Goal: Task Accomplishment & Management: Use online tool/utility

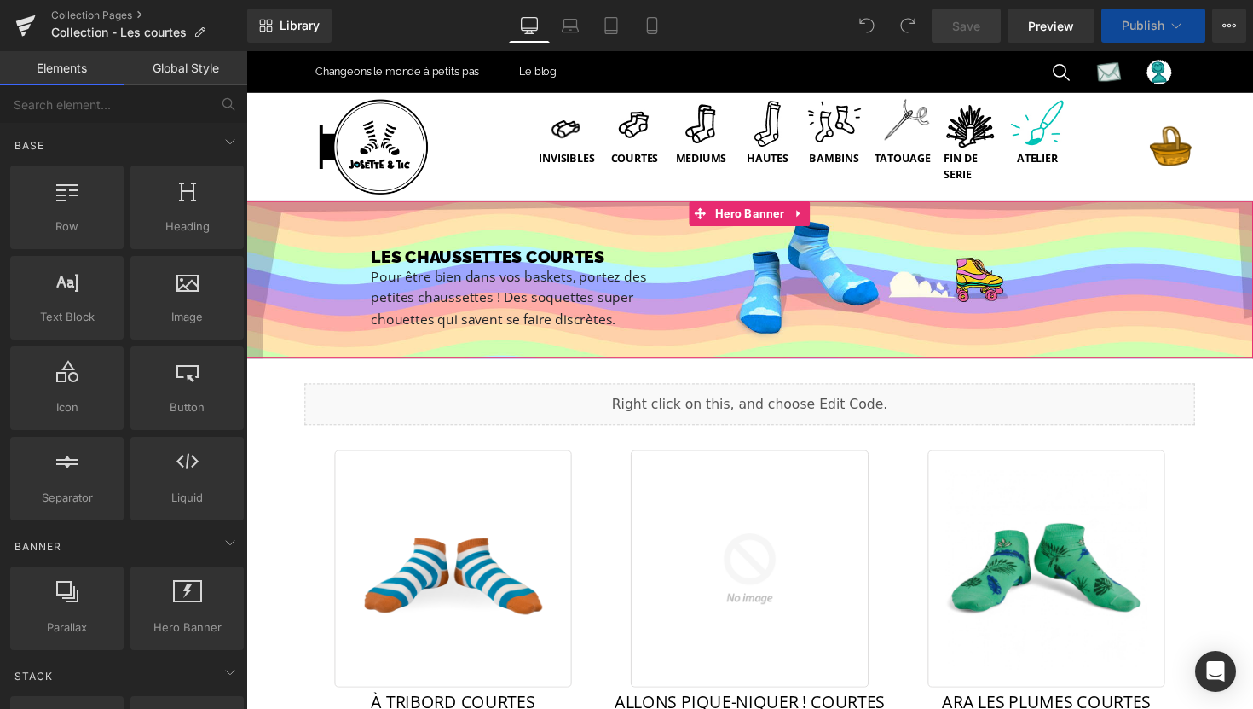
click at [327, 215] on div "LES CHAUSSETTES COURTES Heading Pour être bien dans vos baskets, portez des pet…" at bounding box center [762, 285] width 1032 height 161
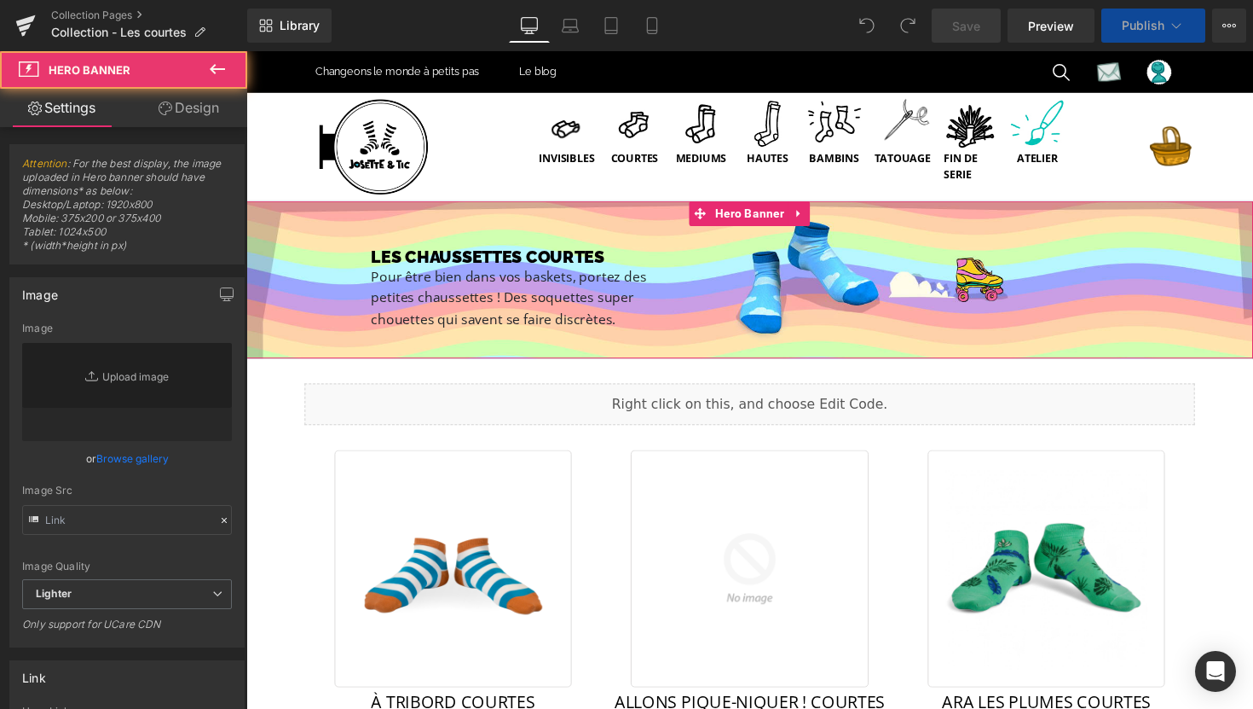
type input "https://ucarecdn.com/d9d4c104-4d9a-423b-b101-3deaa03bb9da/-/format/auto/-/previ…"
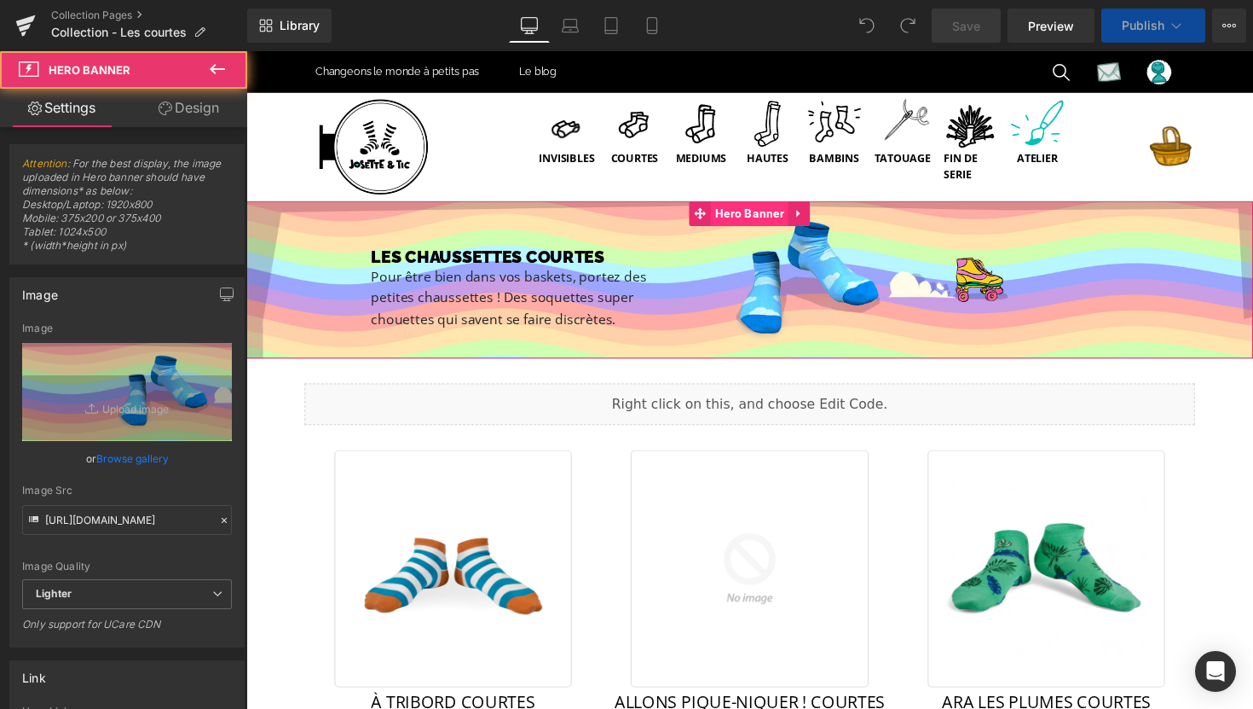
click at [760, 220] on span "Hero Banner" at bounding box center [761, 218] width 79 height 26
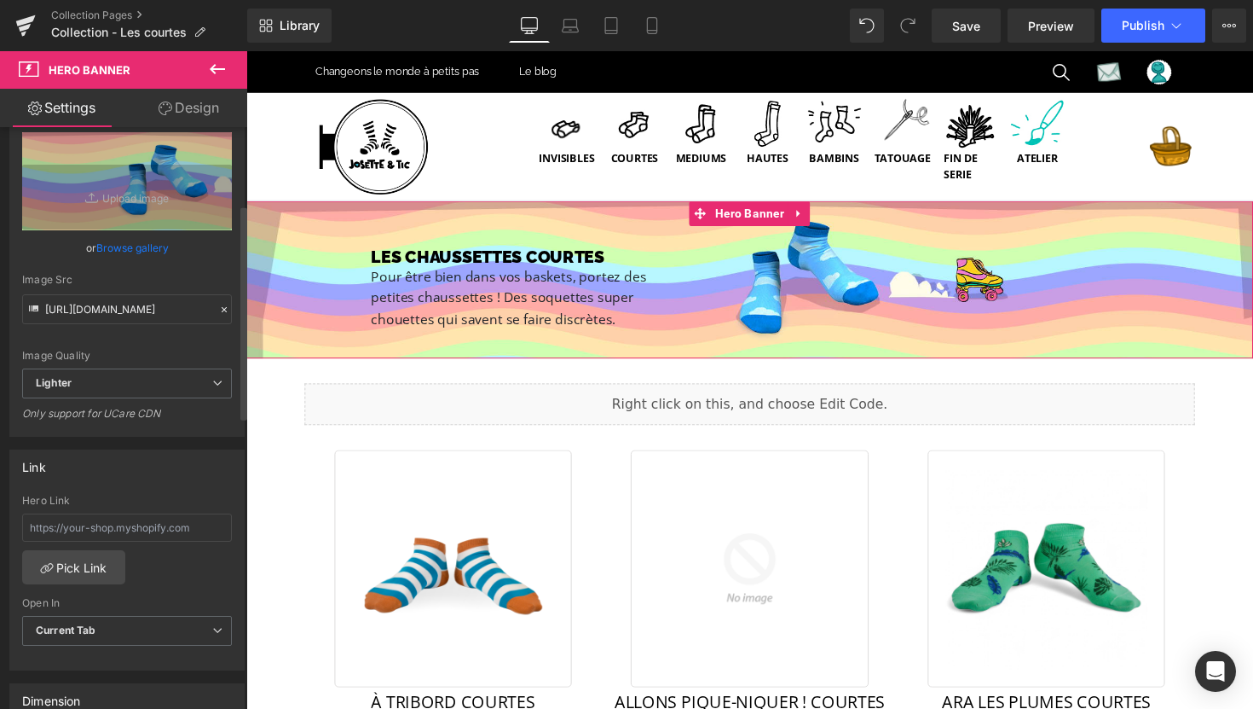
scroll to position [211, 0]
click at [107, 387] on span "Lighter" at bounding box center [127, 382] width 210 height 30
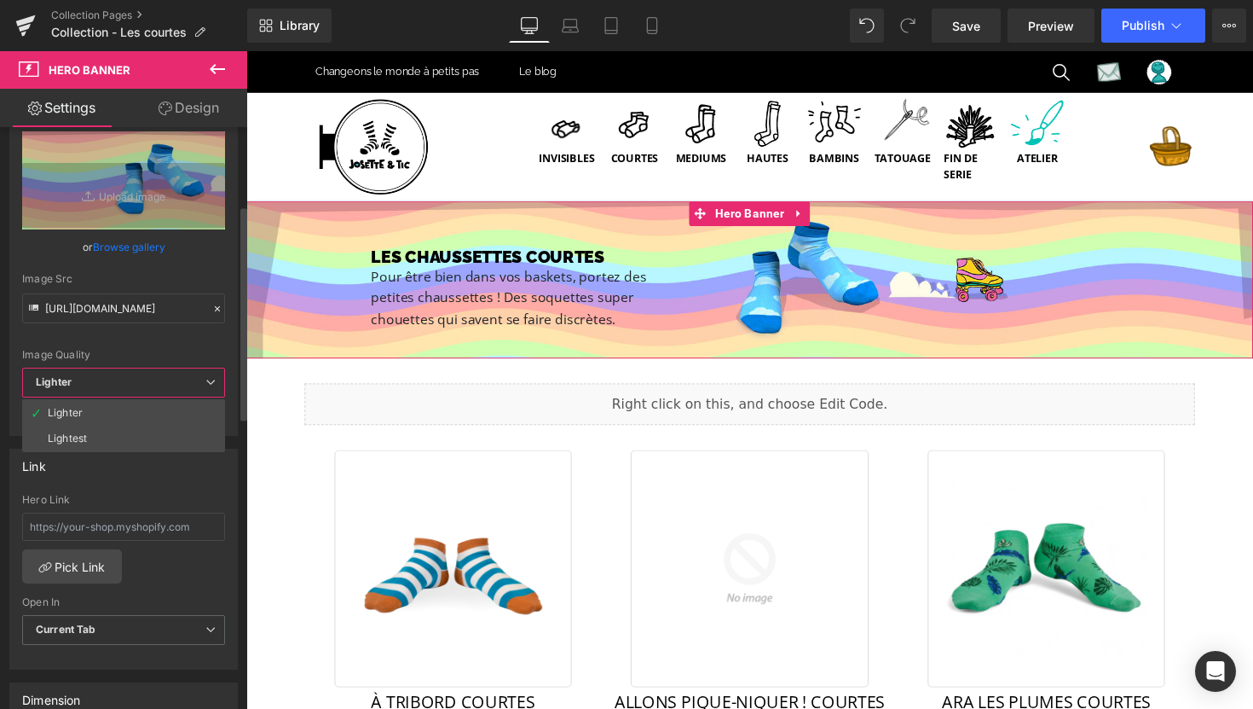
click at [107, 387] on span "Lighter" at bounding box center [123, 382] width 203 height 30
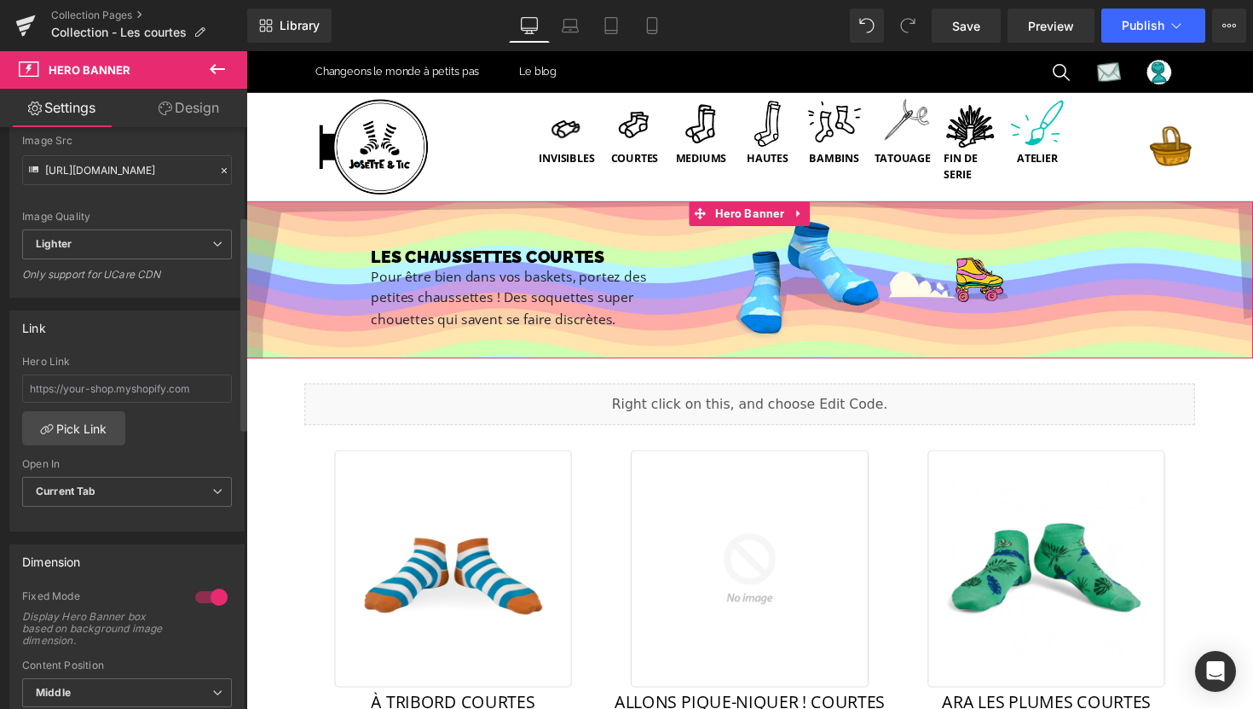
scroll to position [0, 0]
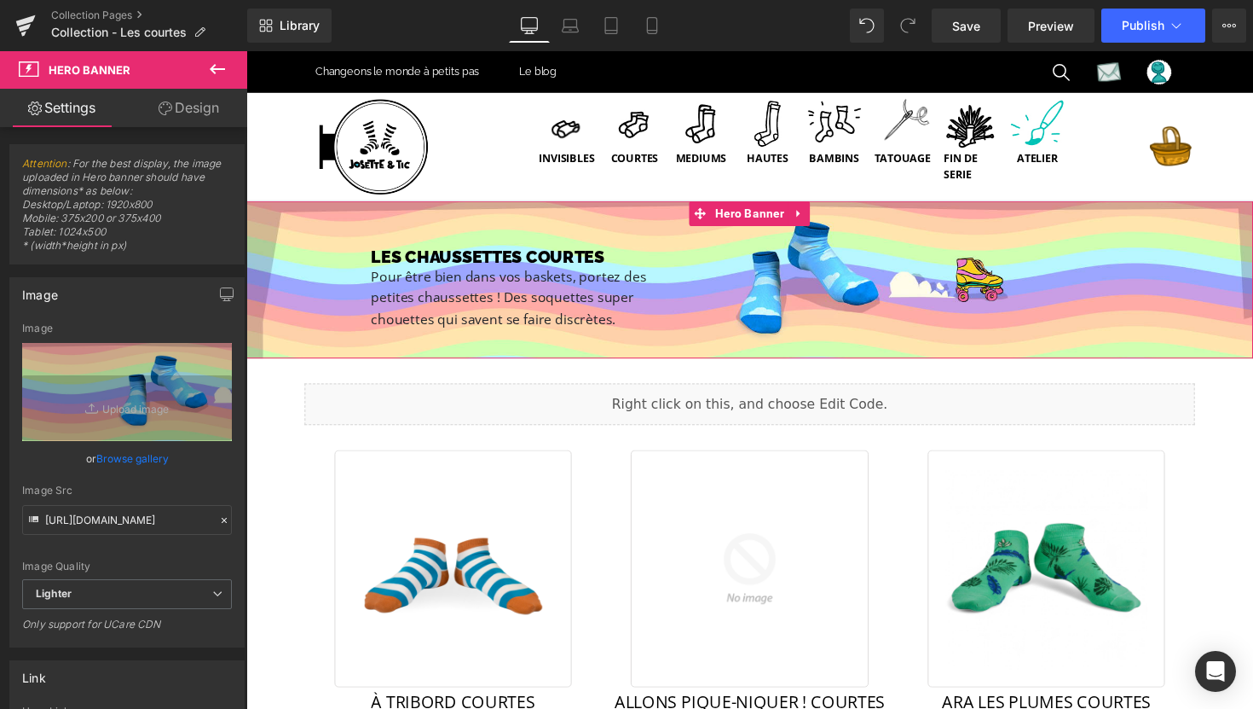
click at [186, 107] on link "Design" at bounding box center [189, 108] width 124 height 38
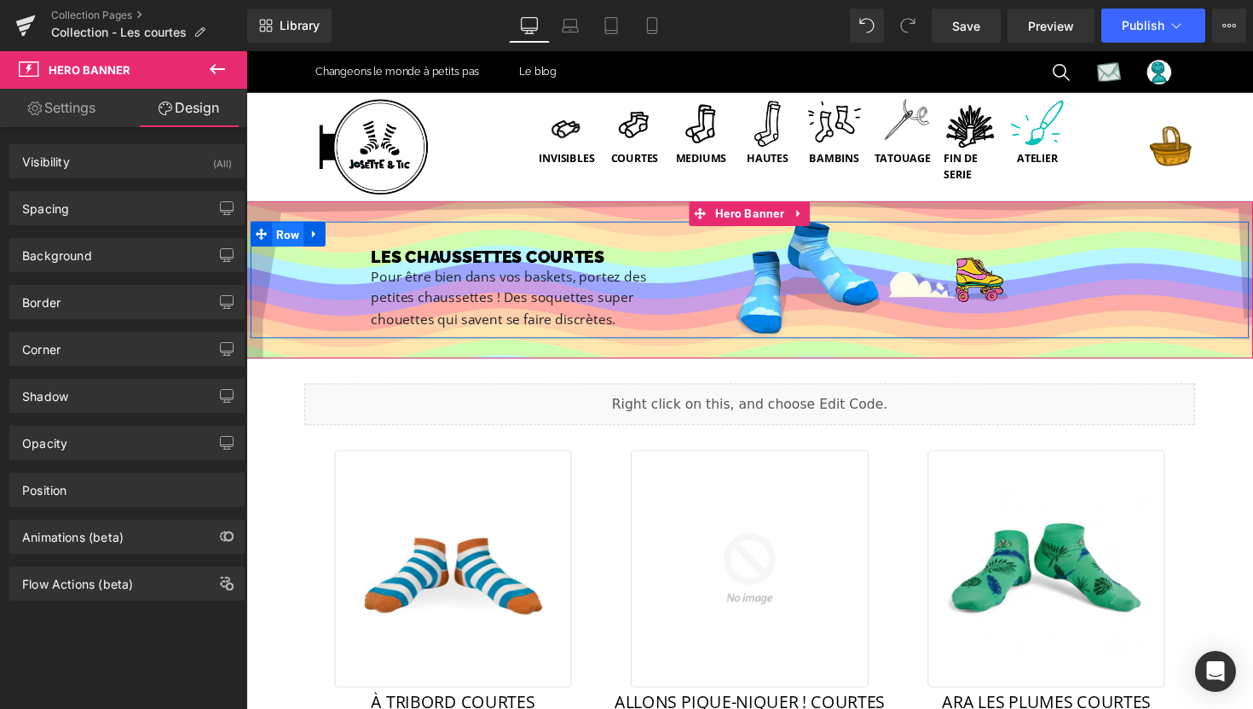
click at [288, 235] on span "Row" at bounding box center [289, 239] width 32 height 26
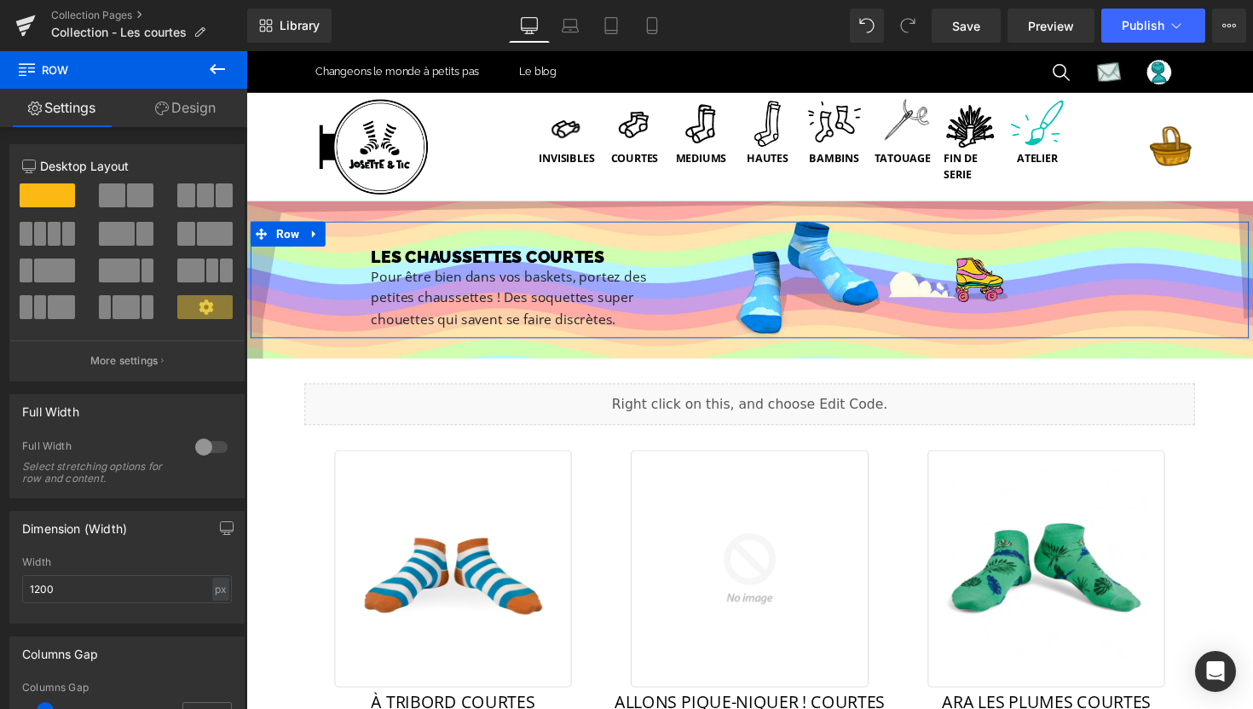
click at [123, 197] on button at bounding box center [127, 195] width 57 height 24
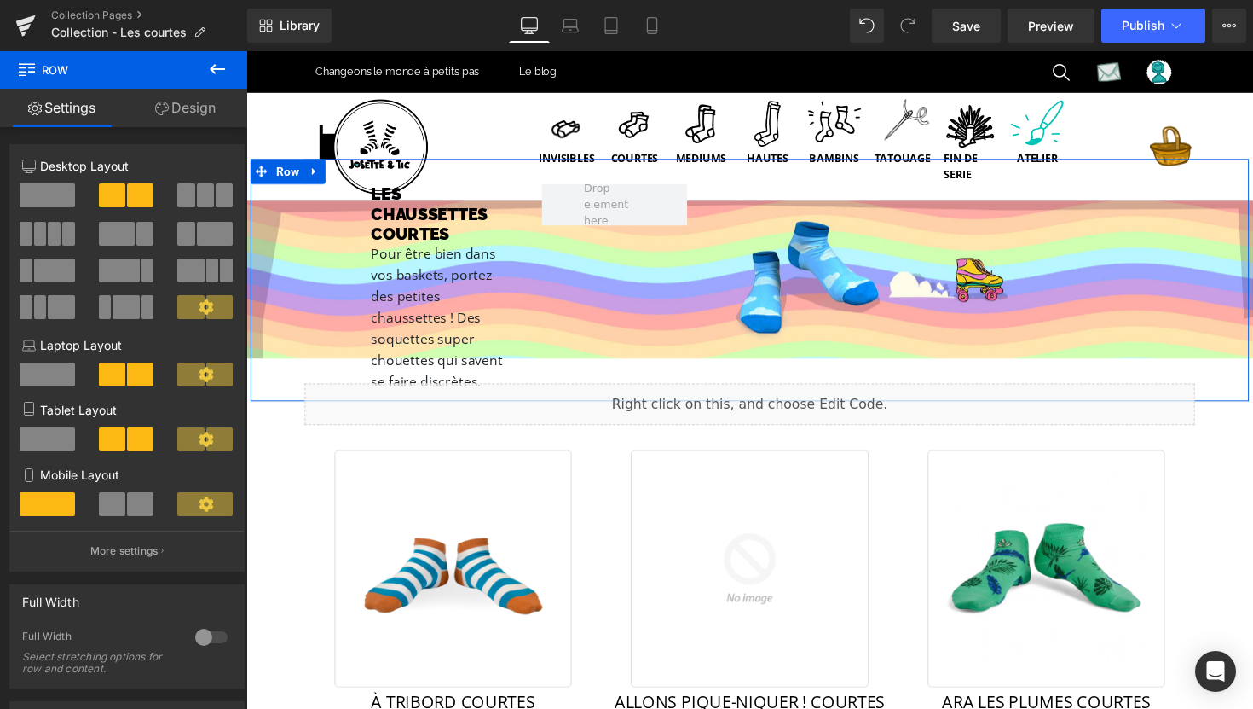
click at [35, 201] on span at bounding box center [47, 195] width 55 height 24
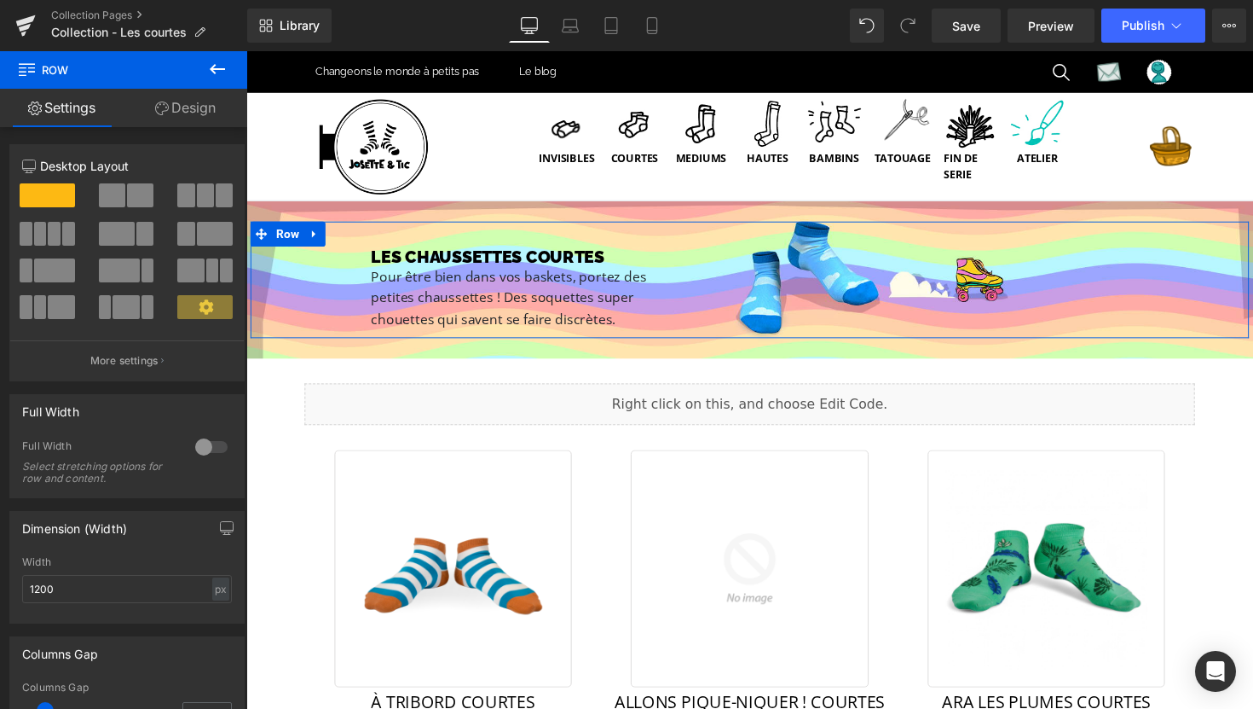
click at [213, 444] on div at bounding box center [211, 446] width 41 height 27
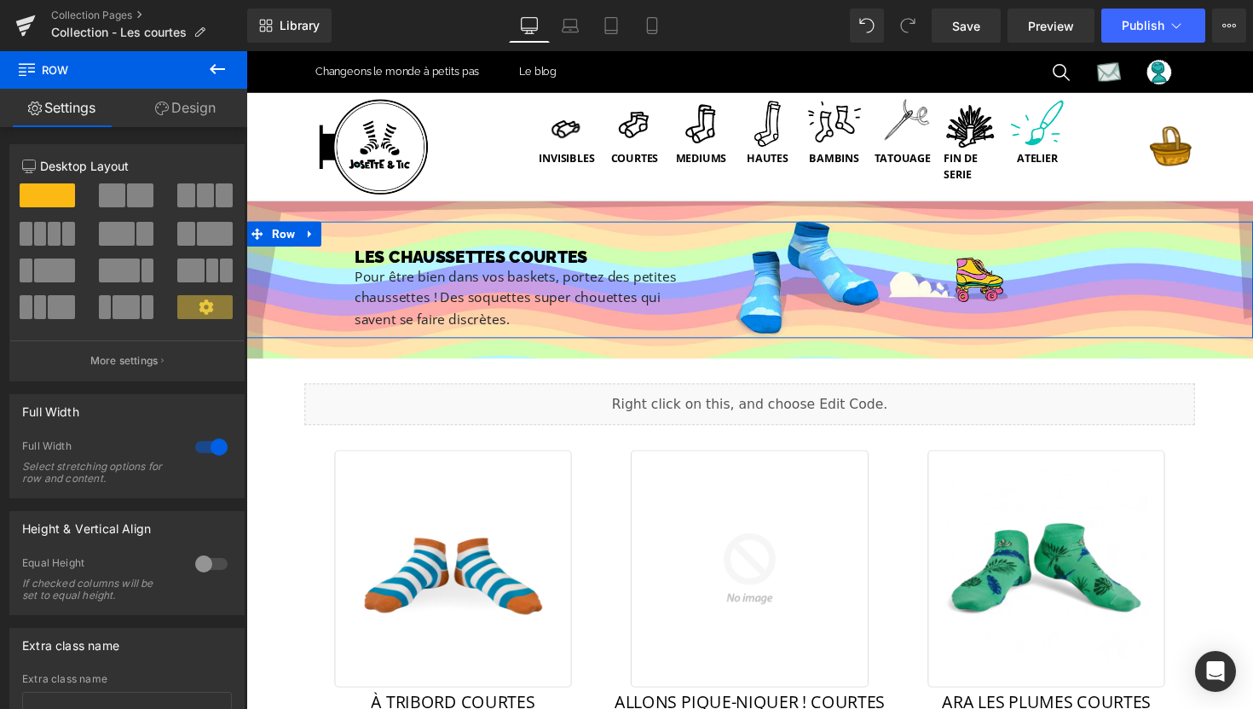
click at [216, 444] on div at bounding box center [211, 446] width 41 height 27
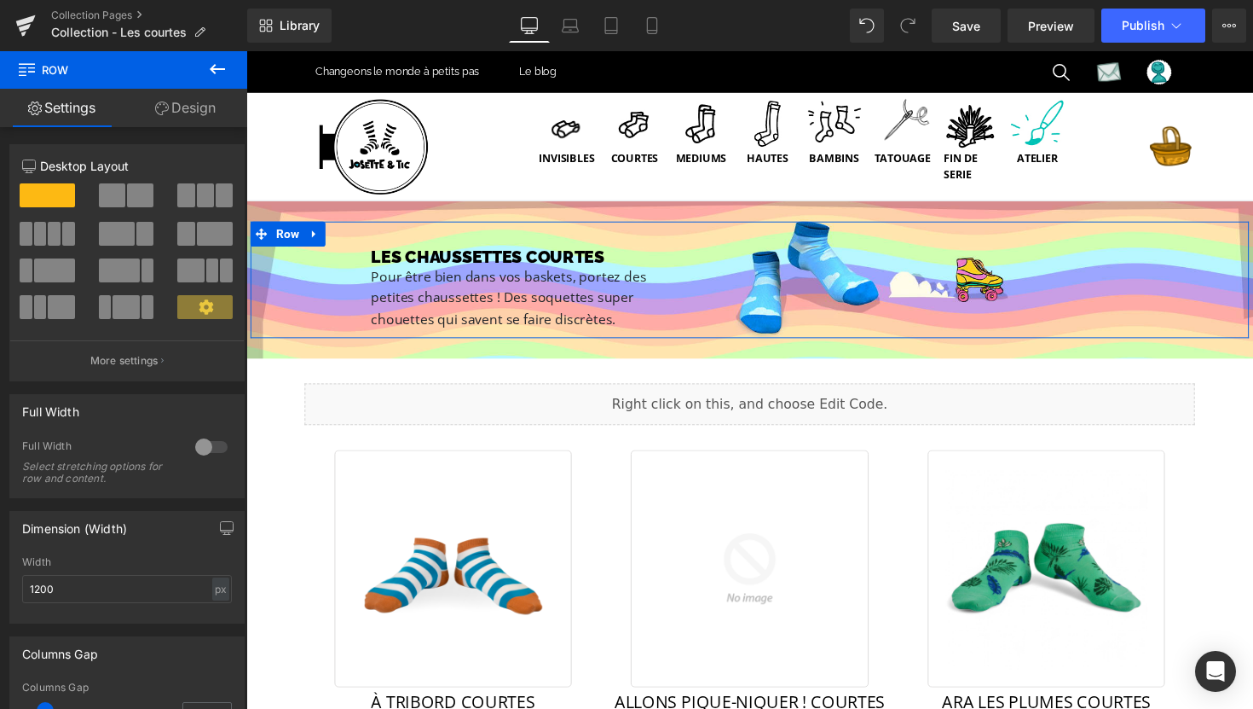
click at [216, 444] on div at bounding box center [211, 446] width 41 height 27
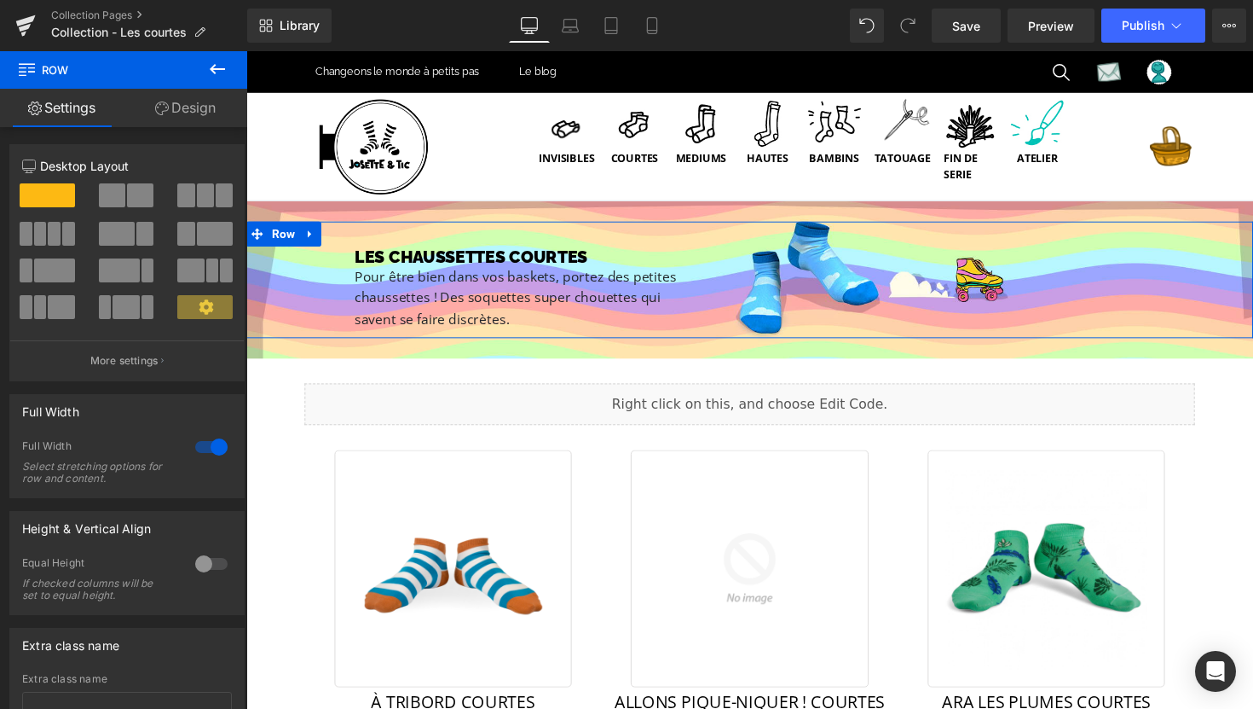
click at [216, 444] on div at bounding box center [211, 446] width 41 height 27
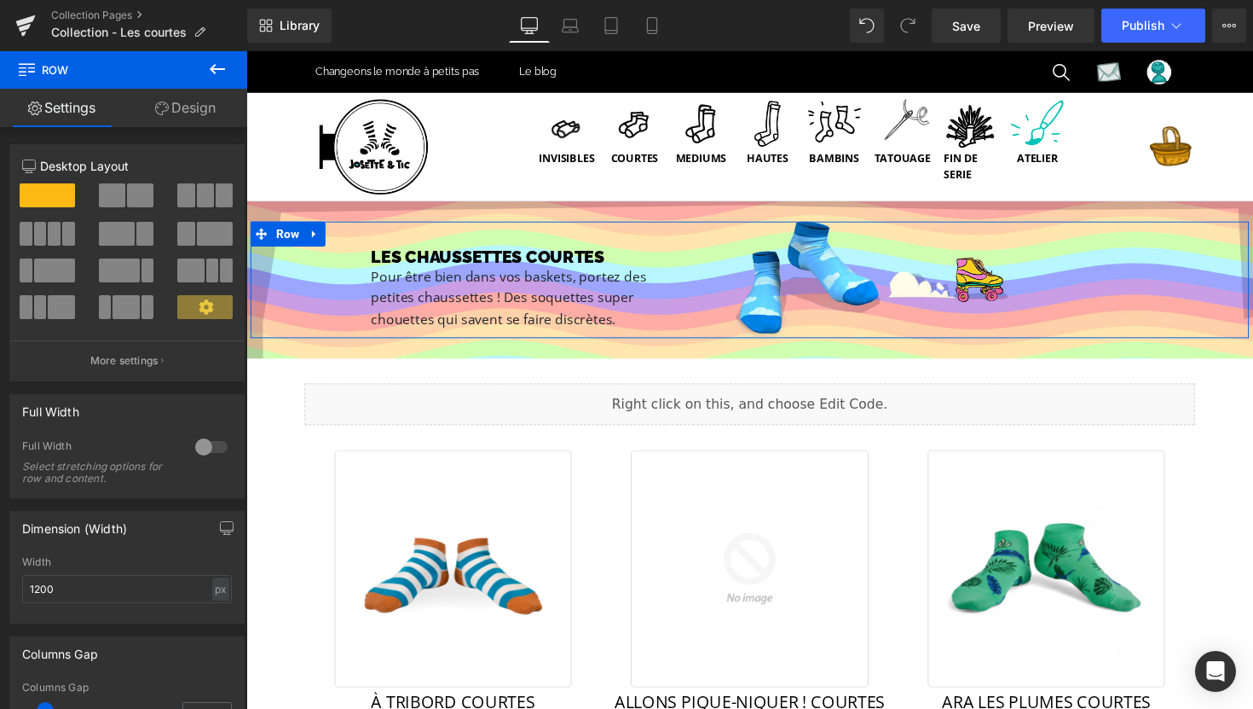
click at [196, 318] on span at bounding box center [204, 307] width 55 height 24
click at [178, 365] on button "More settings" at bounding box center [127, 360] width 234 height 40
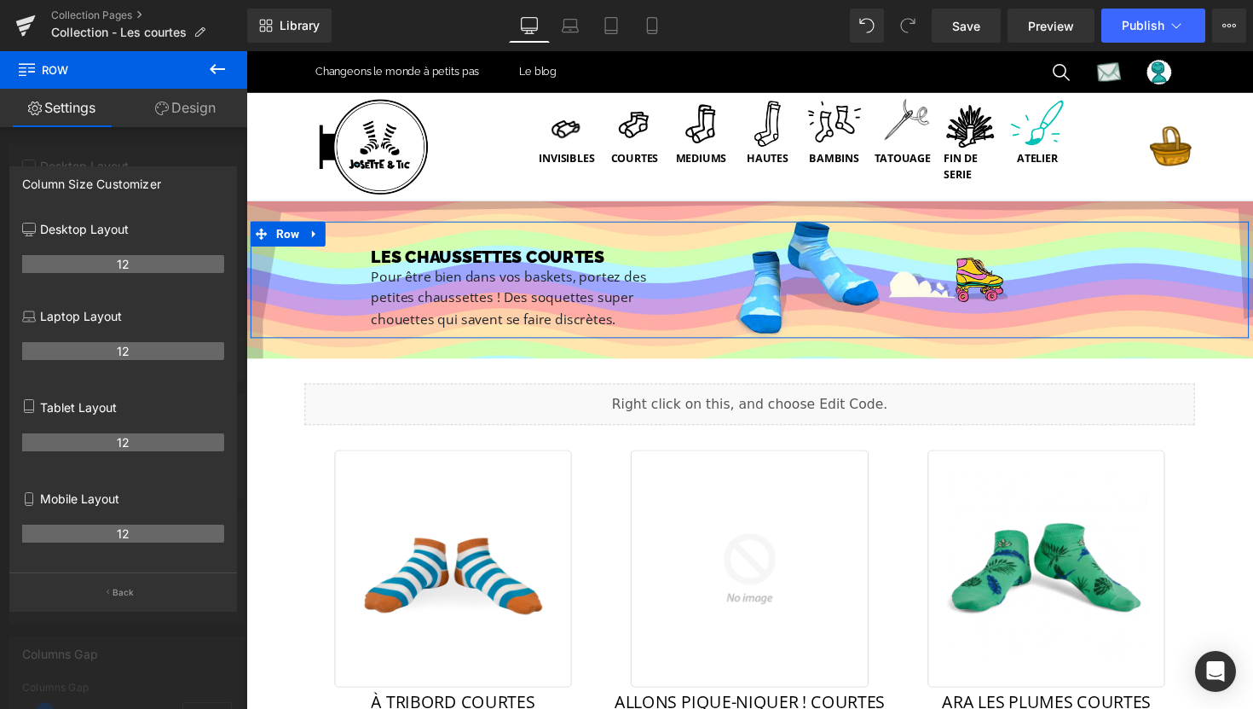
click at [60, 156] on div at bounding box center [123, 384] width 247 height 666
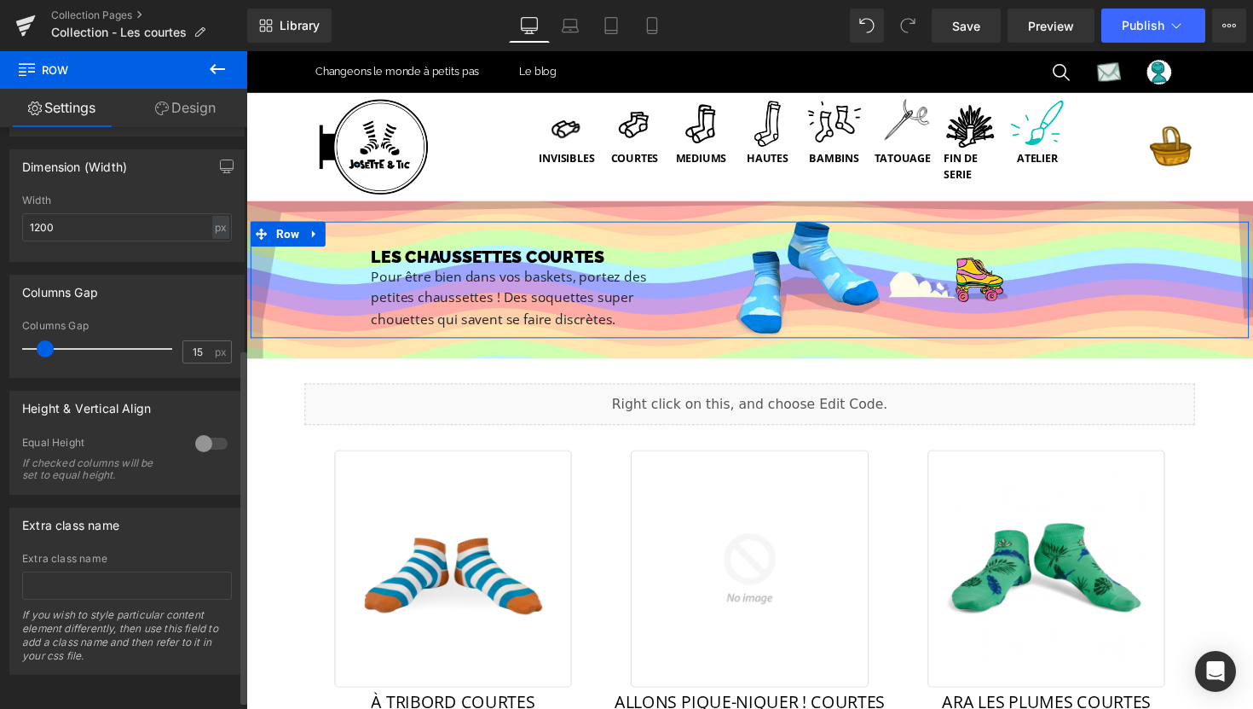
scroll to position [362, 0]
click at [197, 440] on div at bounding box center [211, 442] width 41 height 27
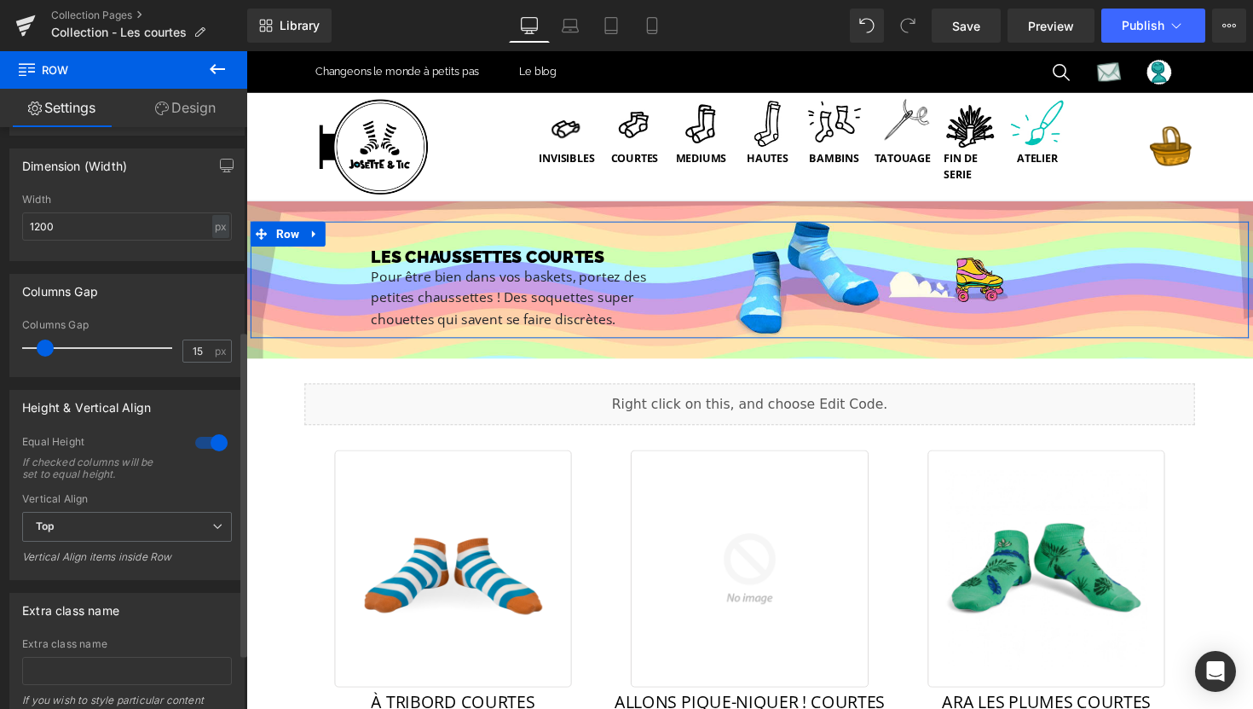
click at [210, 441] on div at bounding box center [211, 442] width 41 height 27
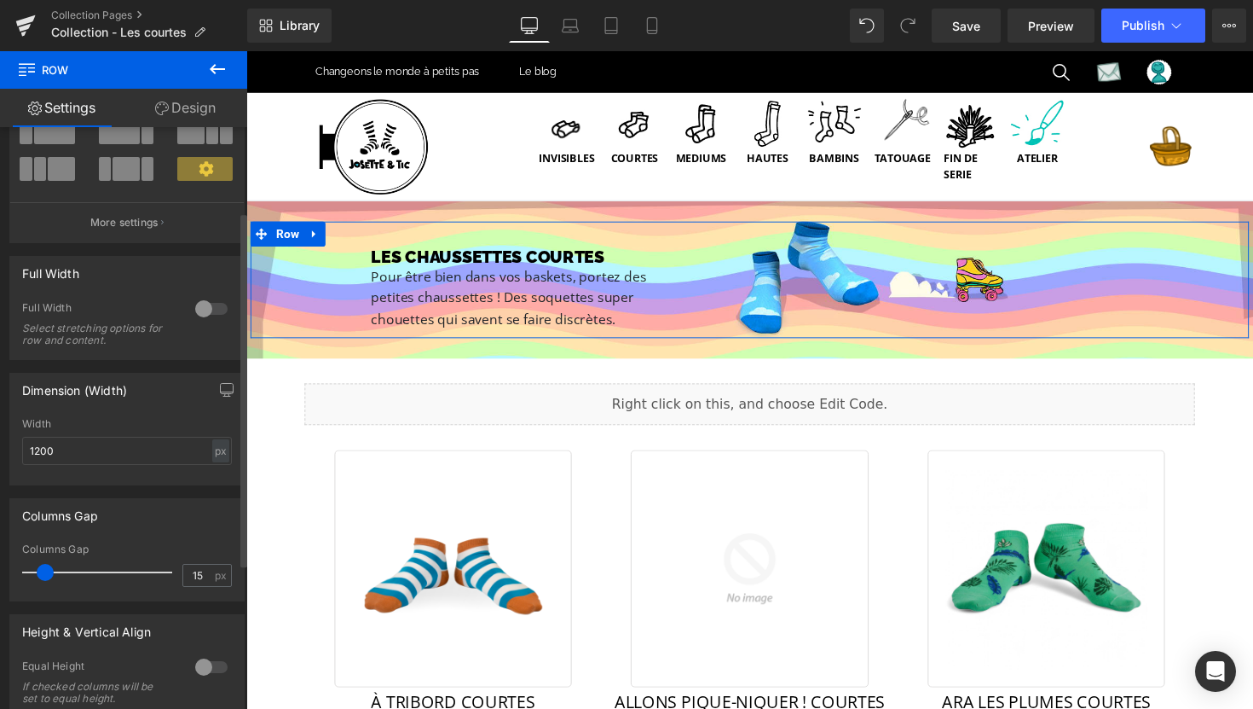
scroll to position [0, 0]
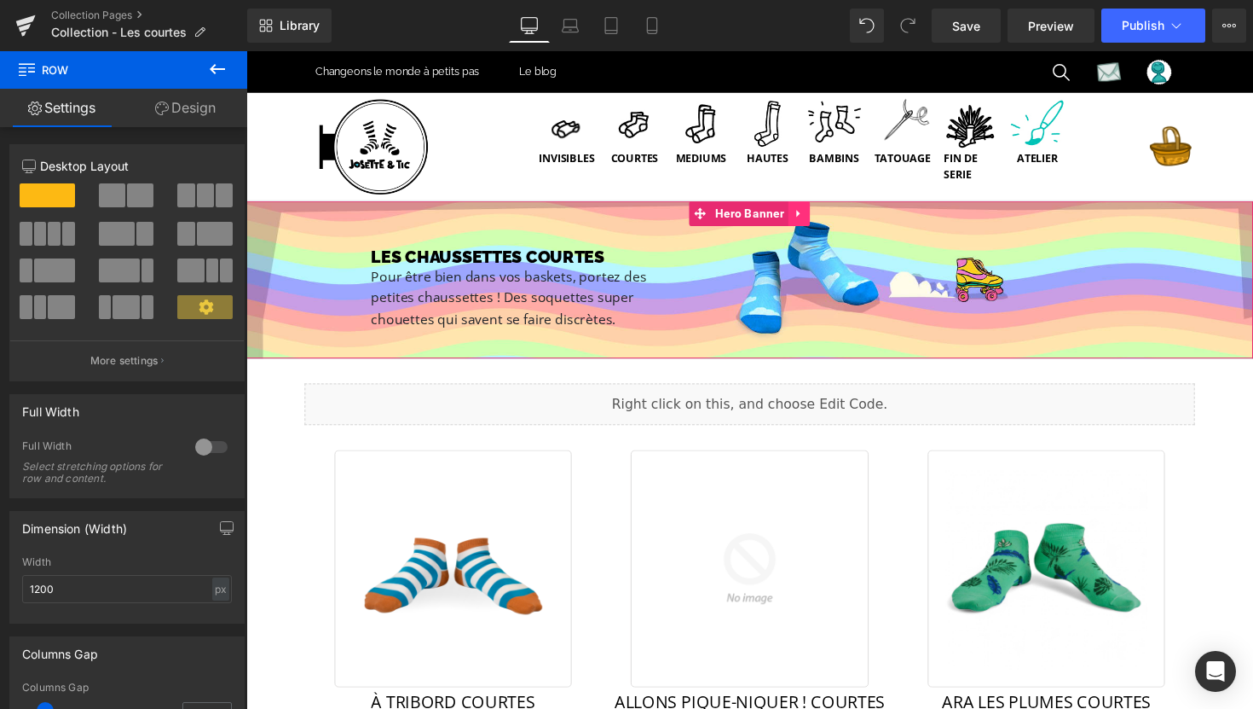
click at [817, 222] on icon at bounding box center [813, 217] width 12 height 13
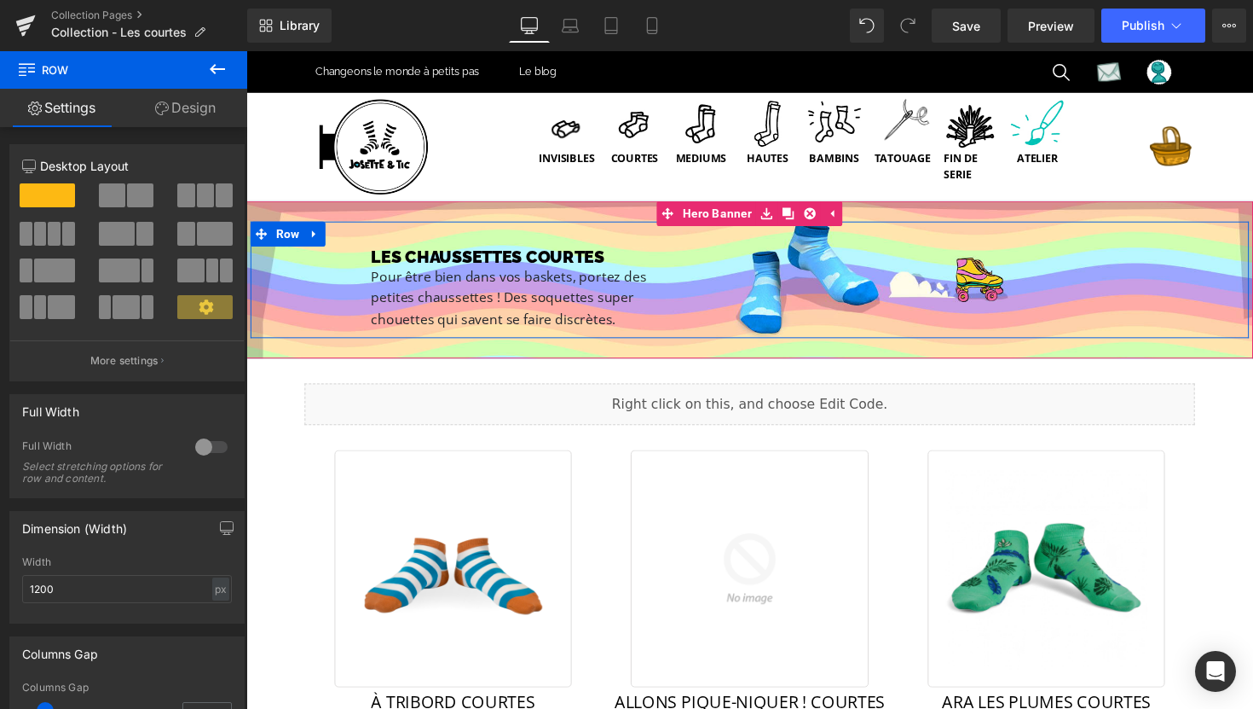
click at [966, 306] on div "LES CHAUSSETTES COURTES Heading Pour être bien dans vos baskets, portez des pet…" at bounding box center [762, 285] width 1023 height 120
click at [293, 240] on span "Row" at bounding box center [289, 238] width 32 height 26
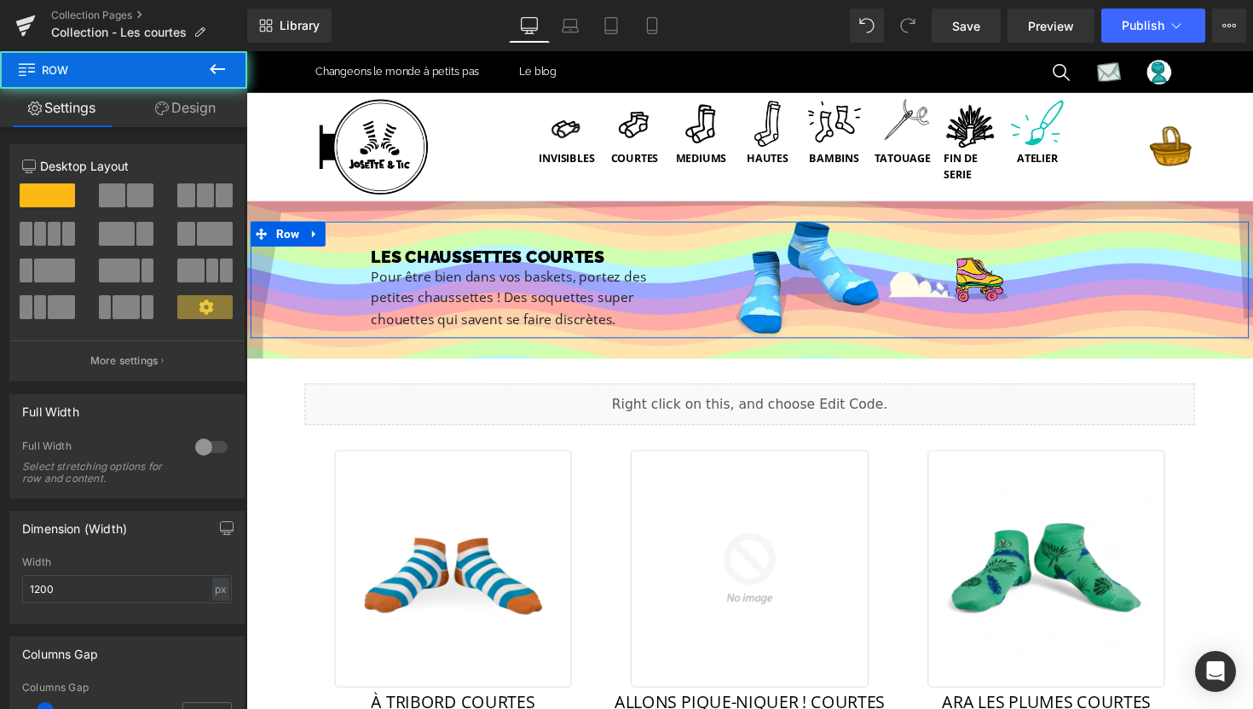
click at [158, 107] on icon at bounding box center [162, 108] width 14 height 14
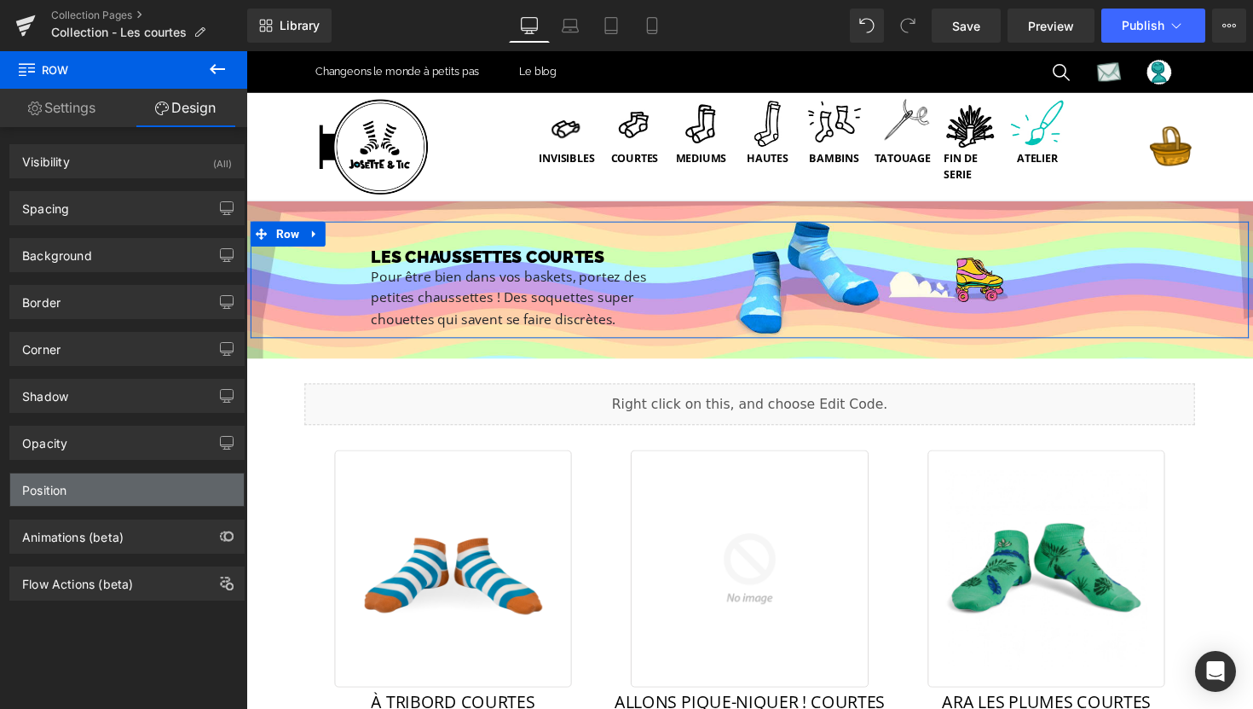
click at [130, 483] on div "Position" at bounding box center [127, 489] width 234 height 32
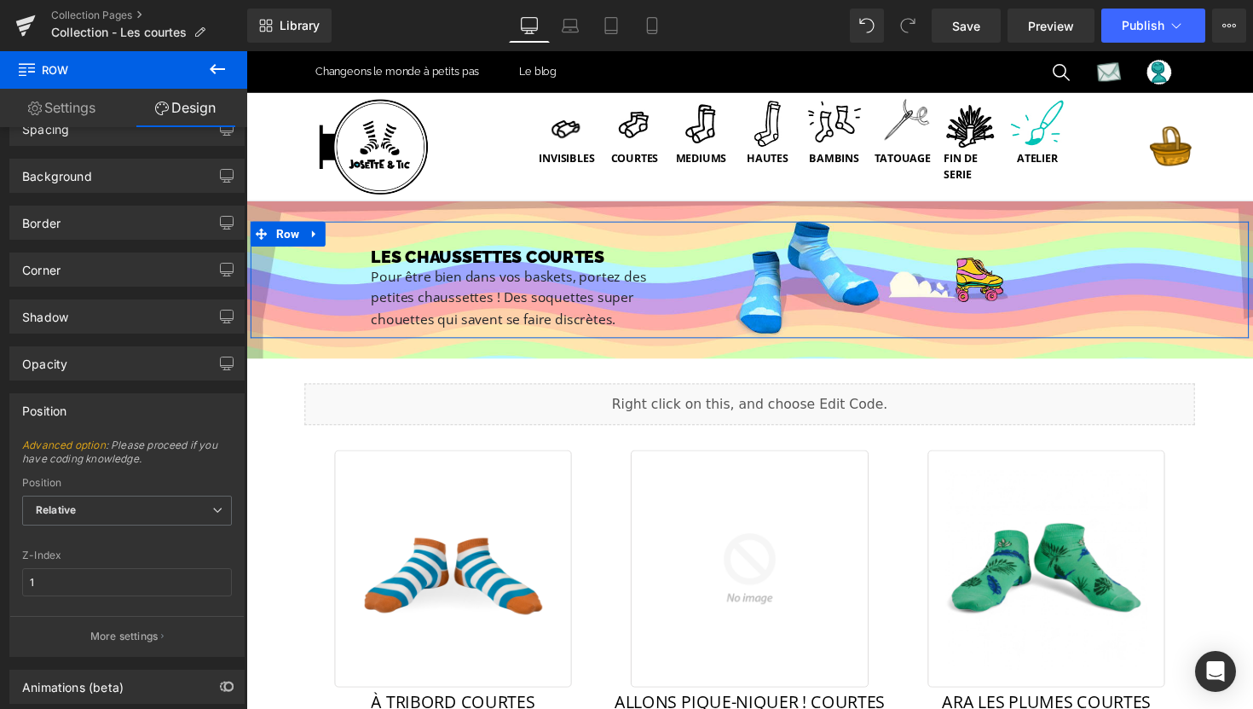
scroll to position [169, 0]
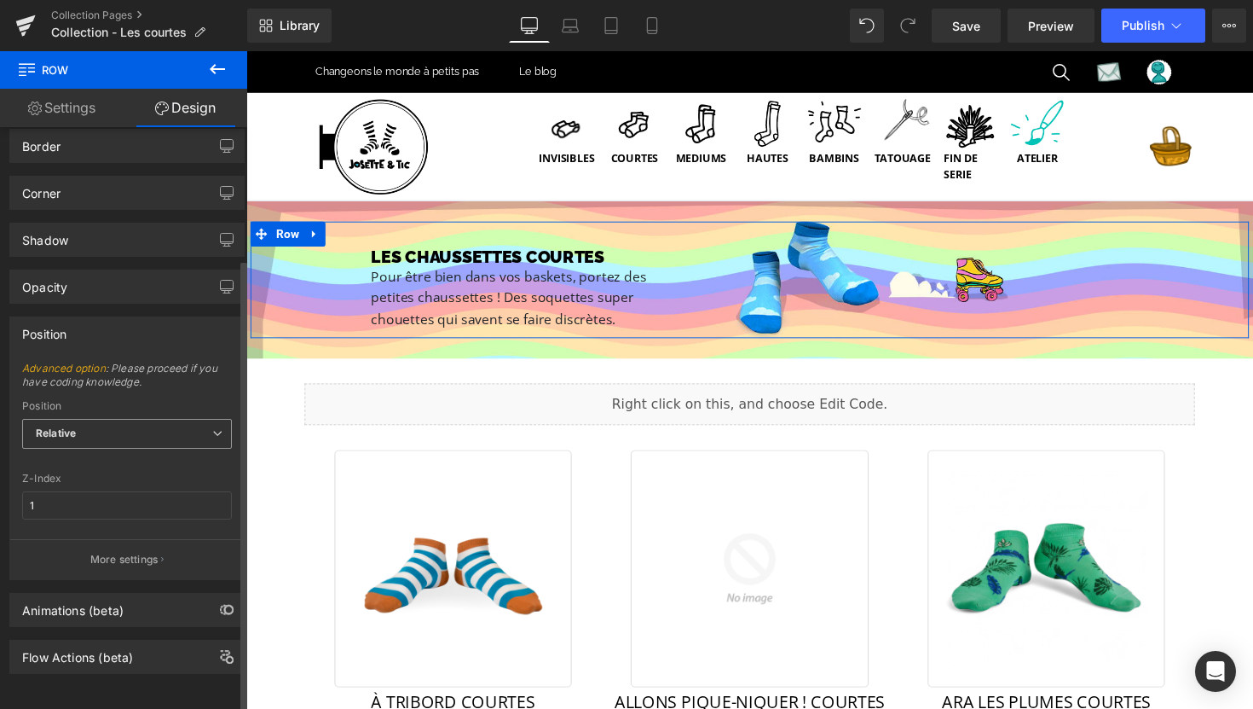
click at [124, 423] on span "Relative" at bounding box center [127, 434] width 210 height 30
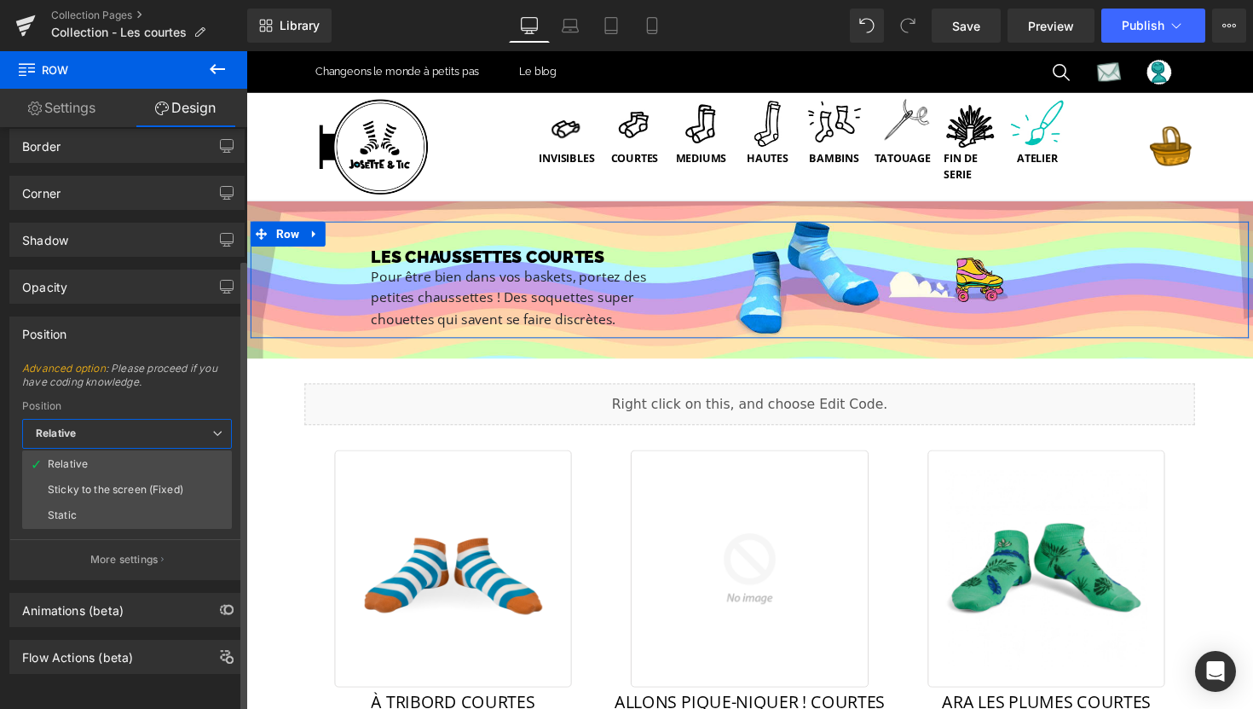
click at [124, 423] on span "Relative" at bounding box center [127, 434] width 210 height 30
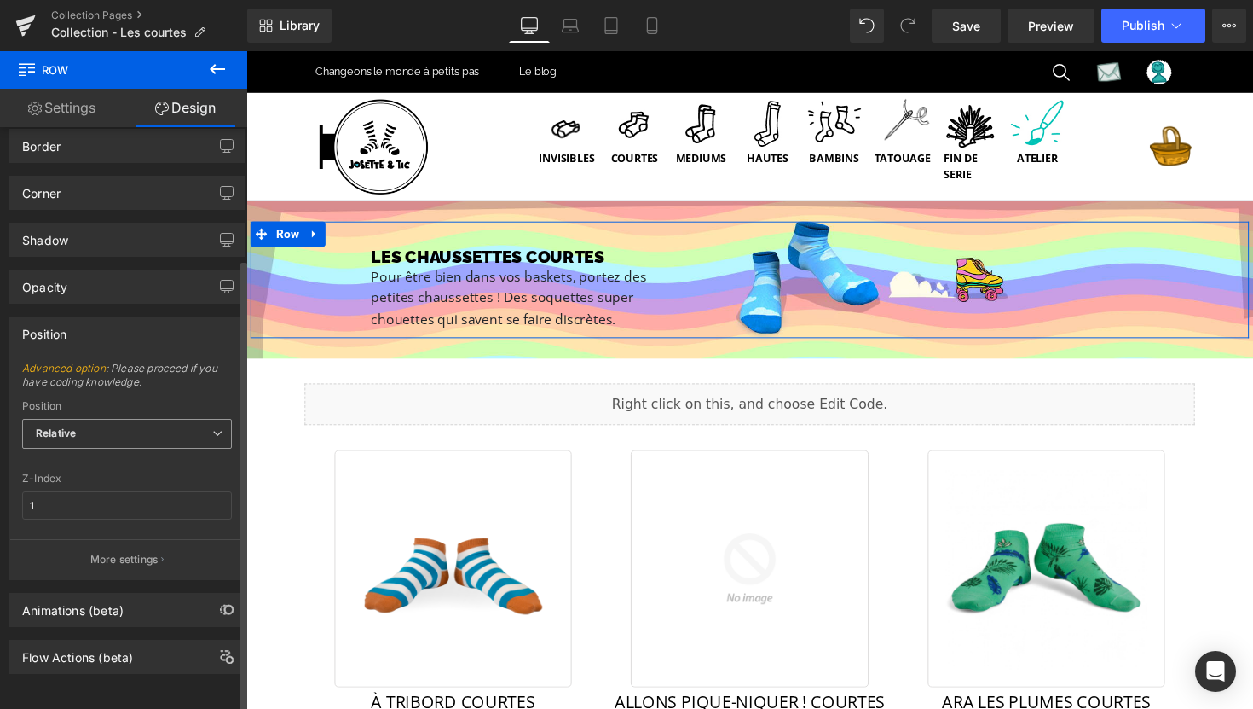
scroll to position [0, 0]
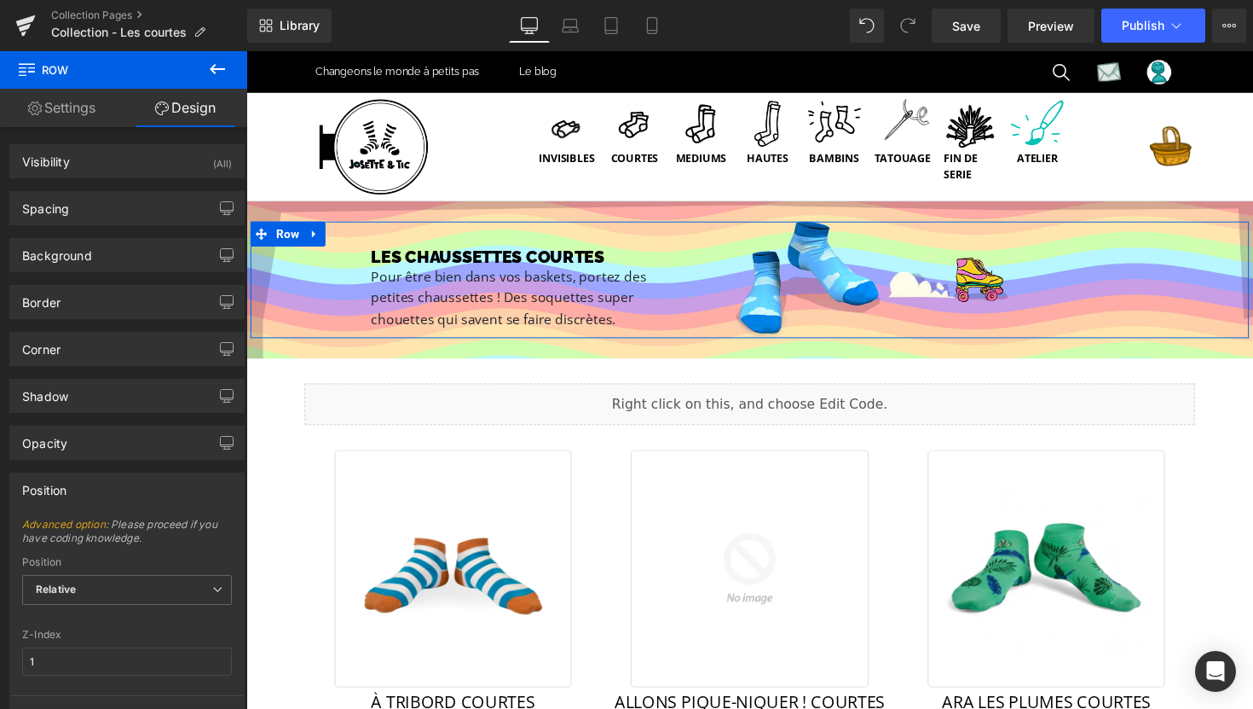
click at [67, 106] on link "Settings" at bounding box center [62, 108] width 124 height 38
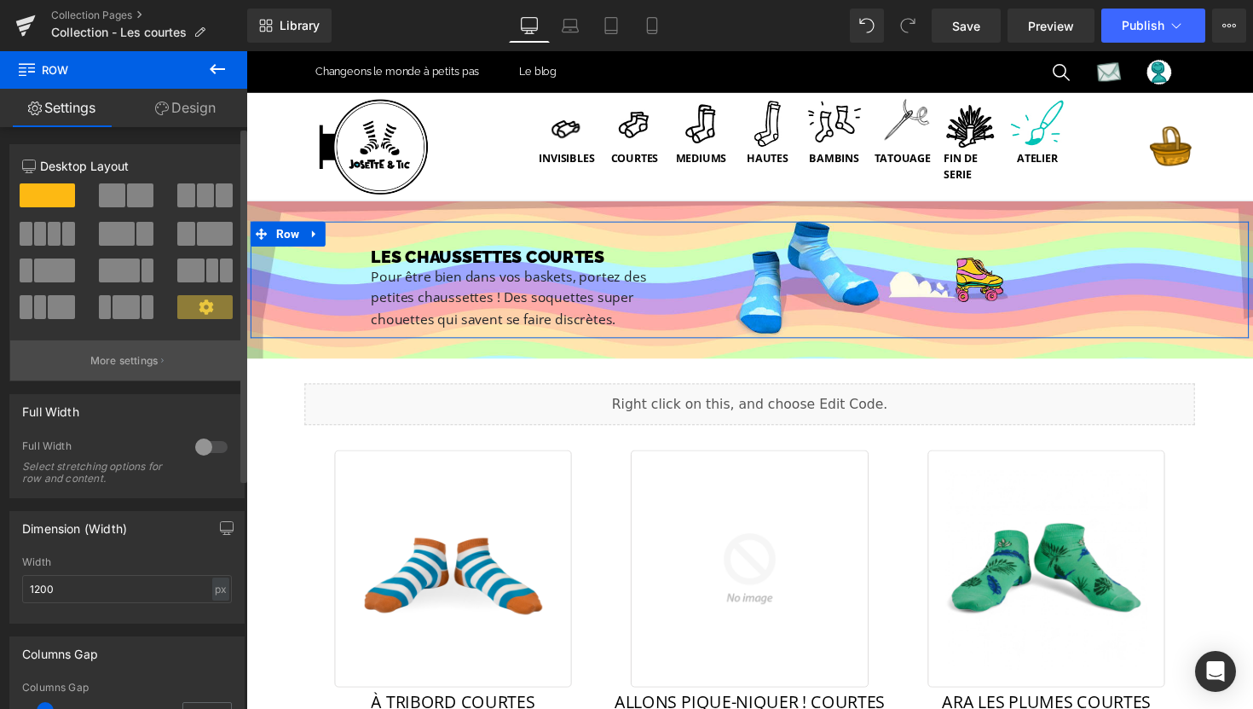
click at [107, 350] on button "More settings" at bounding box center [127, 360] width 234 height 40
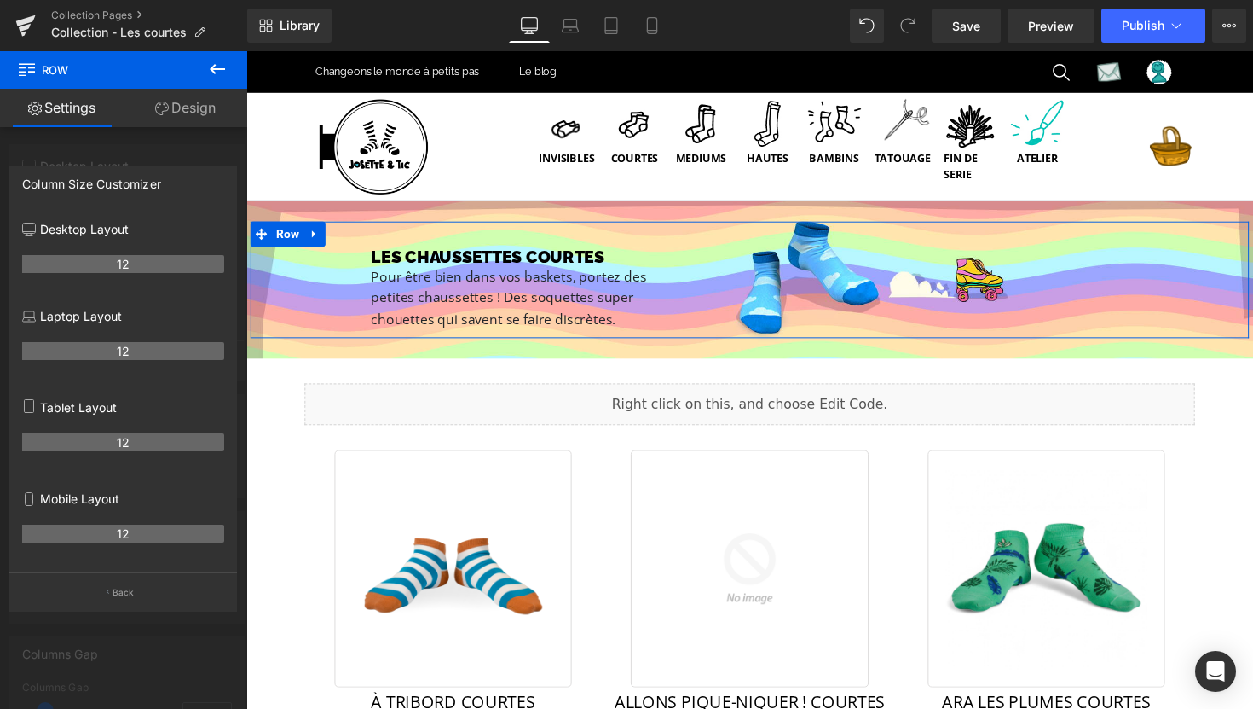
click at [49, 145] on div at bounding box center [123, 384] width 247 height 666
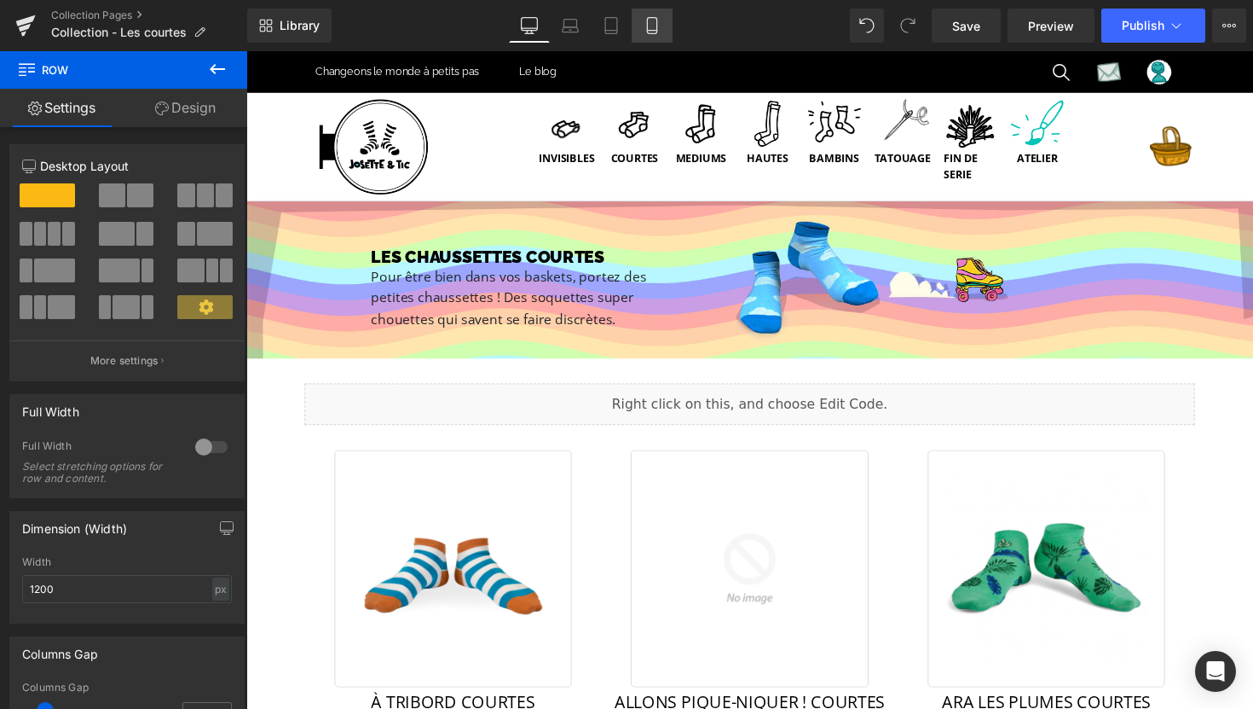
click at [650, 36] on link "Mobile" at bounding box center [652, 26] width 41 height 34
type input "100"
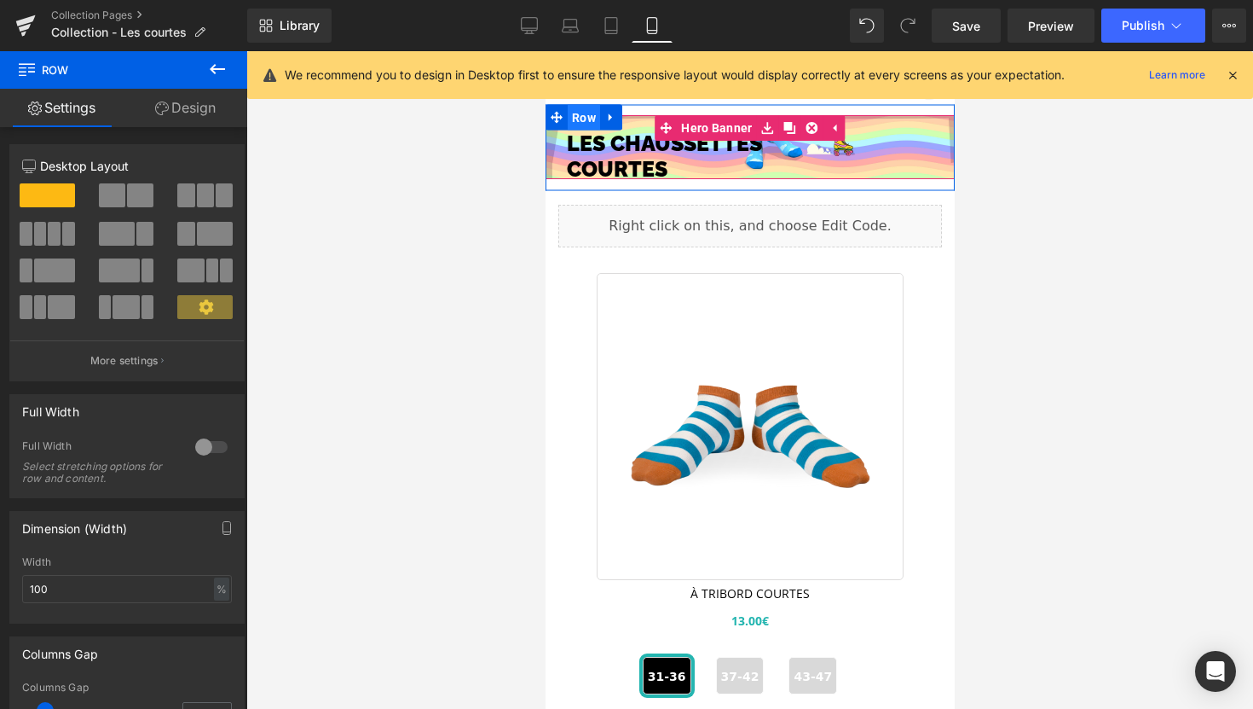
click at [590, 117] on span "Row" at bounding box center [583, 117] width 32 height 26
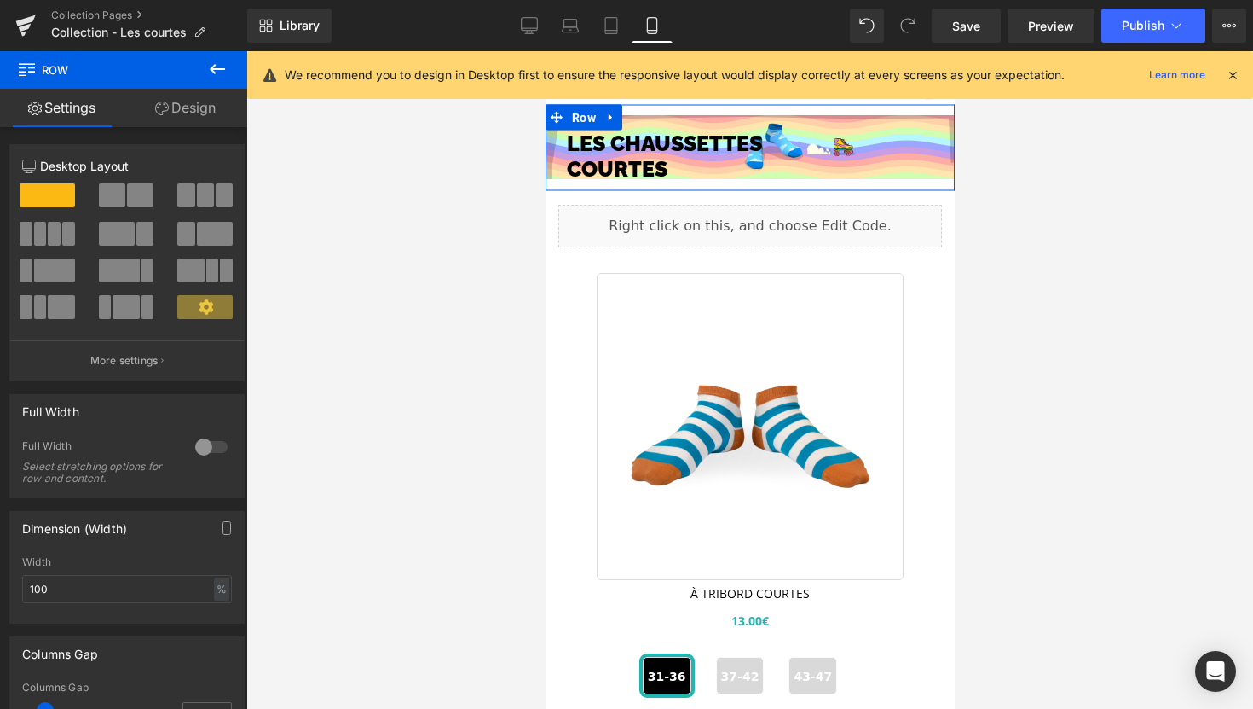
click at [188, 106] on link "Design" at bounding box center [186, 108] width 124 height 38
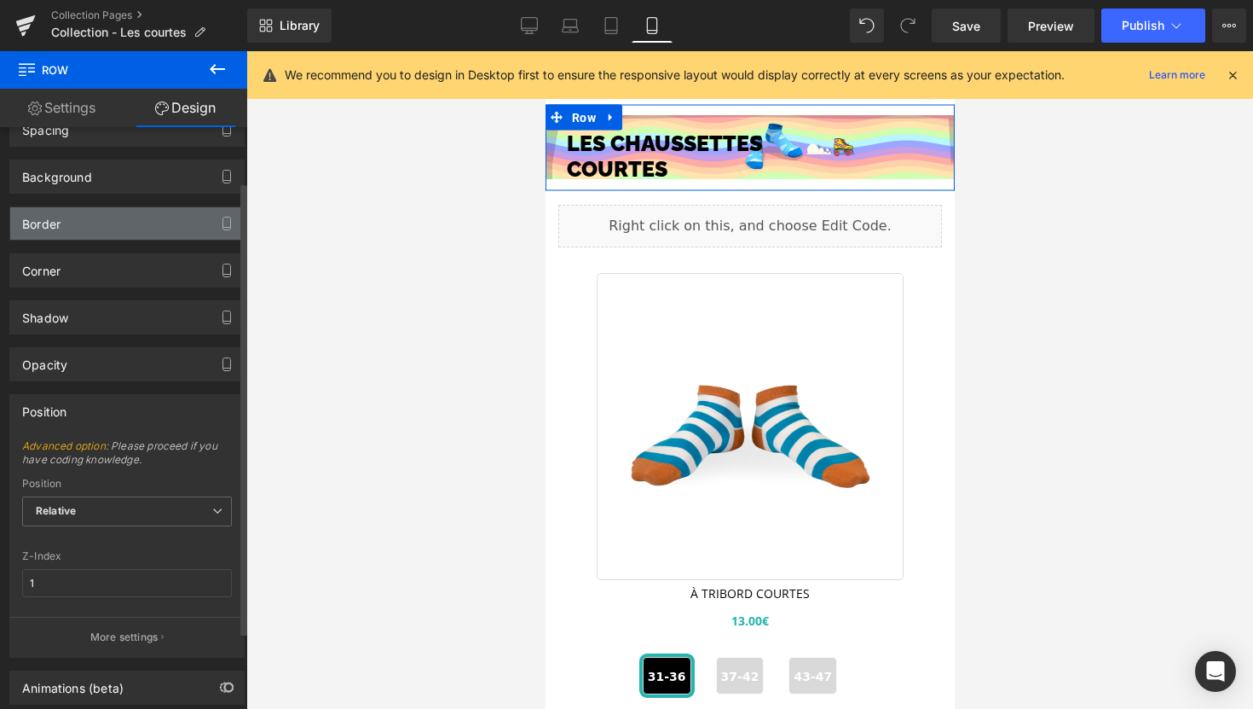
scroll to position [95, 0]
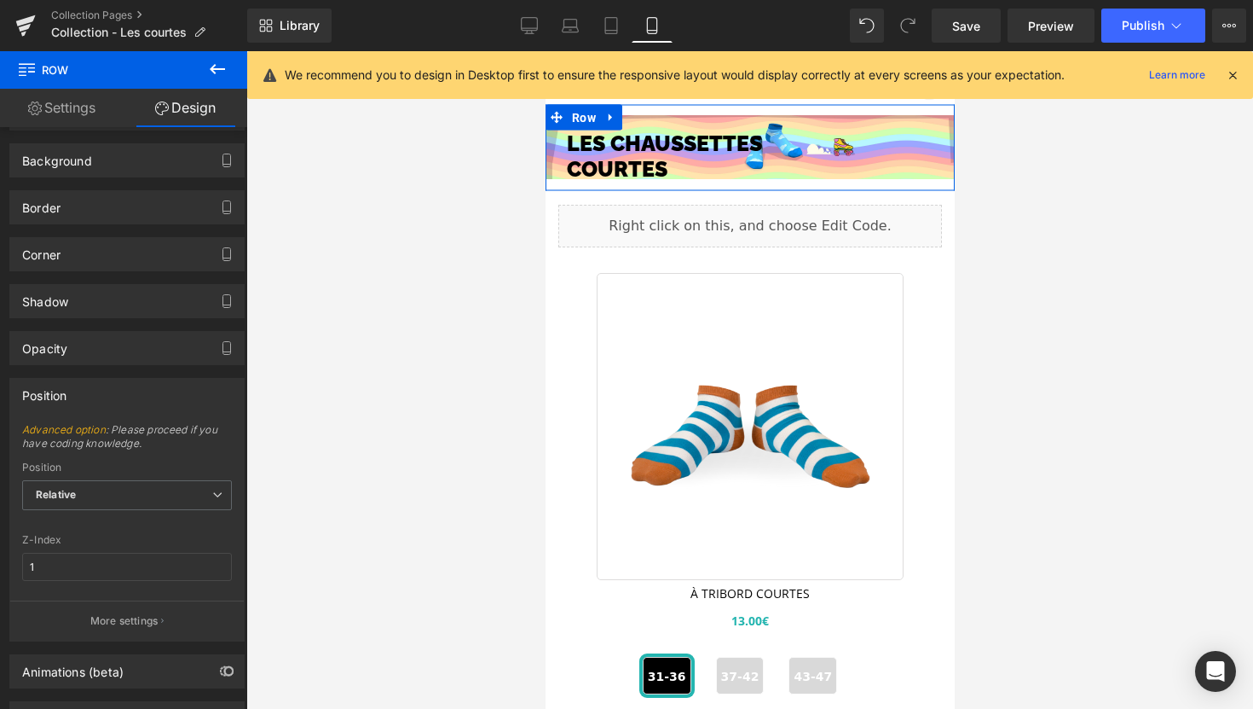
click at [84, 109] on link "Settings" at bounding box center [62, 108] width 124 height 38
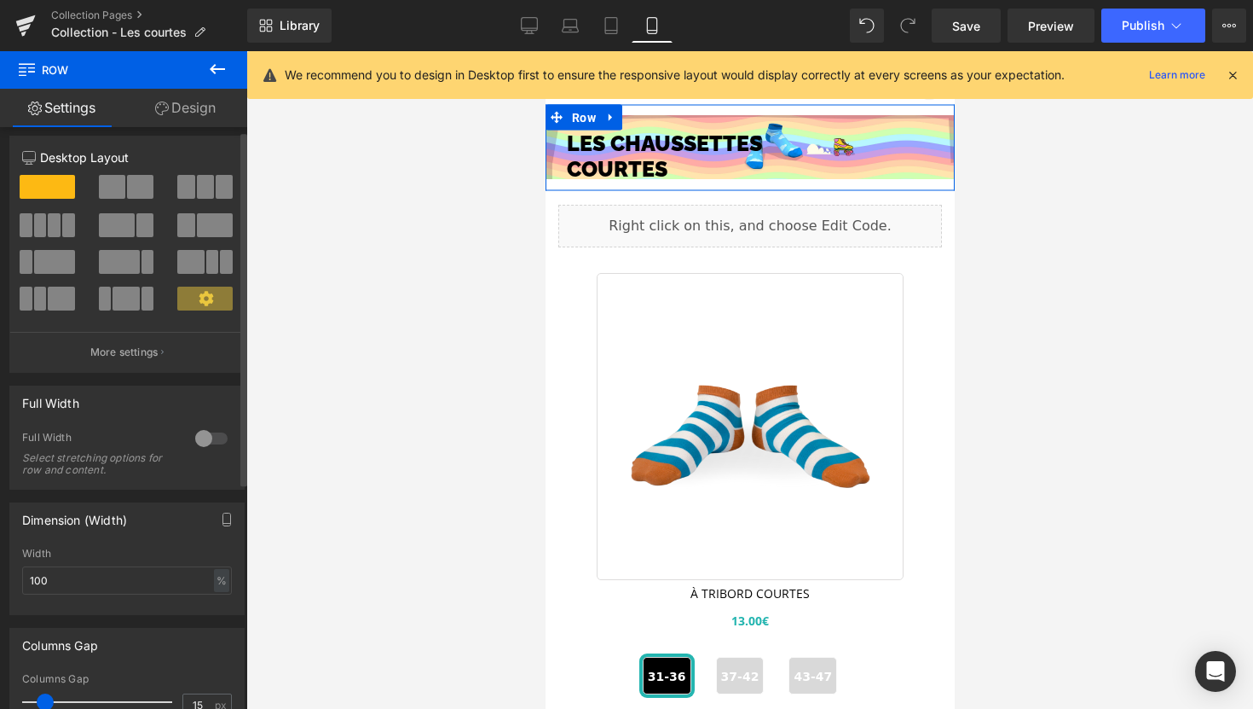
scroll to position [9, 0]
click at [114, 356] on p "More settings" at bounding box center [124, 351] width 68 height 15
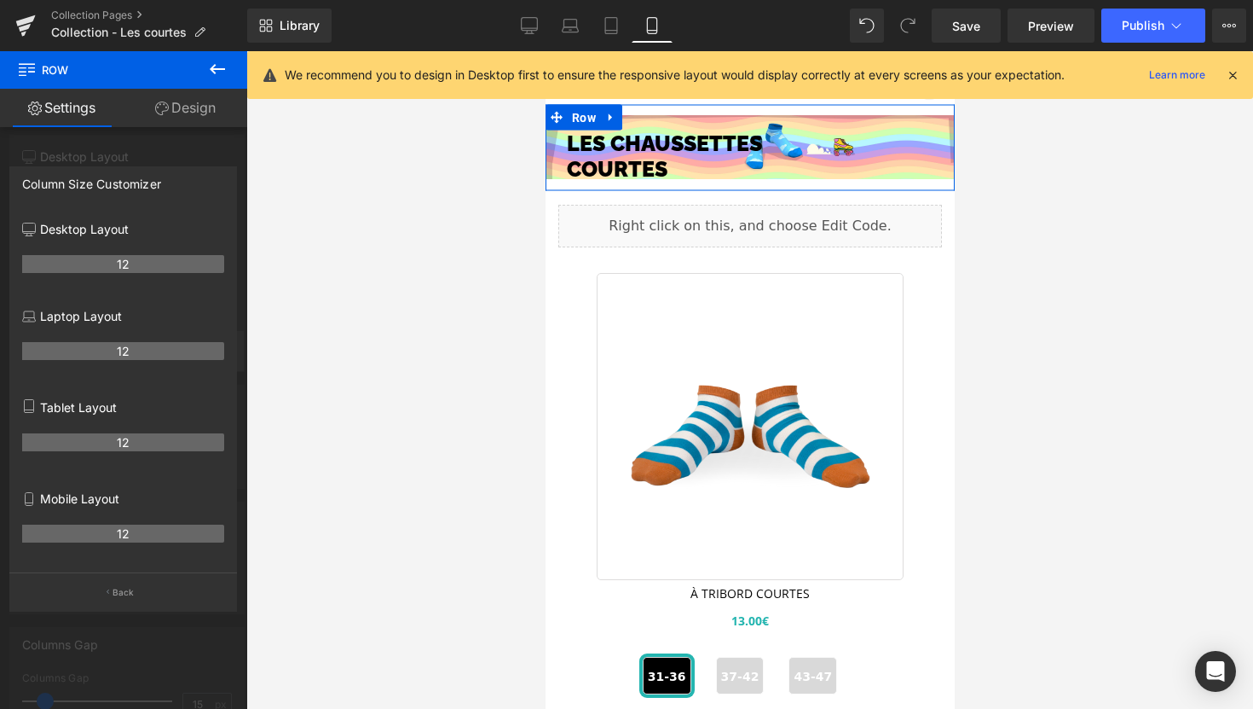
click at [114, 356] on th "12" at bounding box center [123, 351] width 202 height 18
click at [119, 533] on th "12" at bounding box center [123, 533] width 202 height 18
click at [136, 545] on div "12" at bounding box center [123, 540] width 202 height 48
click at [97, 507] on p "Mobile Layout" at bounding box center [123, 498] width 202 height 18
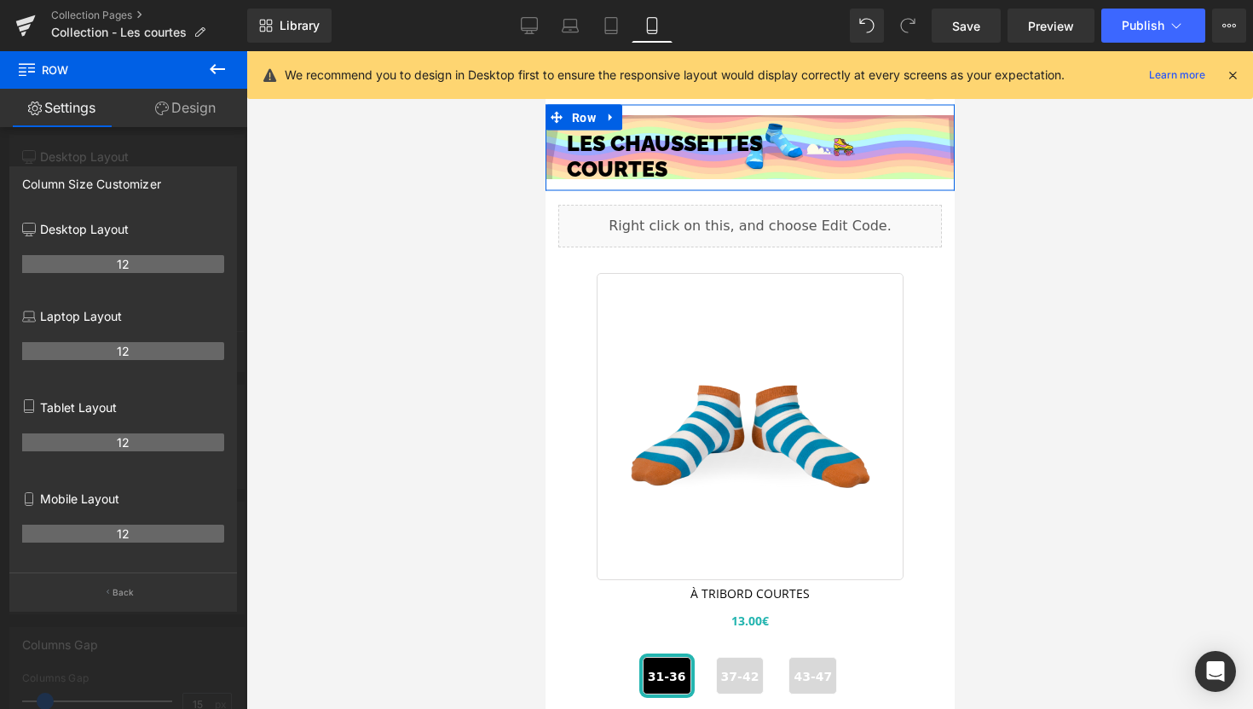
click at [93, 503] on p "Mobile Layout" at bounding box center [123, 498] width 202 height 18
click at [117, 591] on p "Back" at bounding box center [124, 592] width 22 height 13
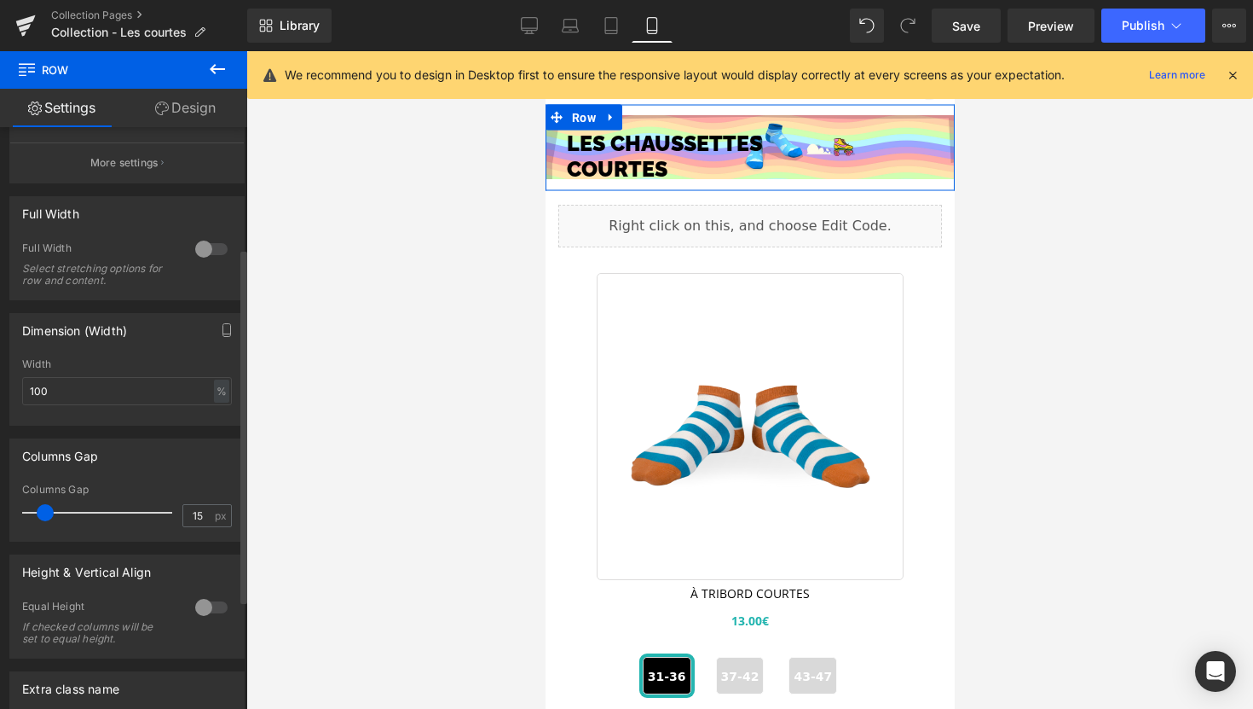
scroll to position [200, 0]
type input "15"
click at [49, 512] on span at bounding box center [45, 509] width 17 height 17
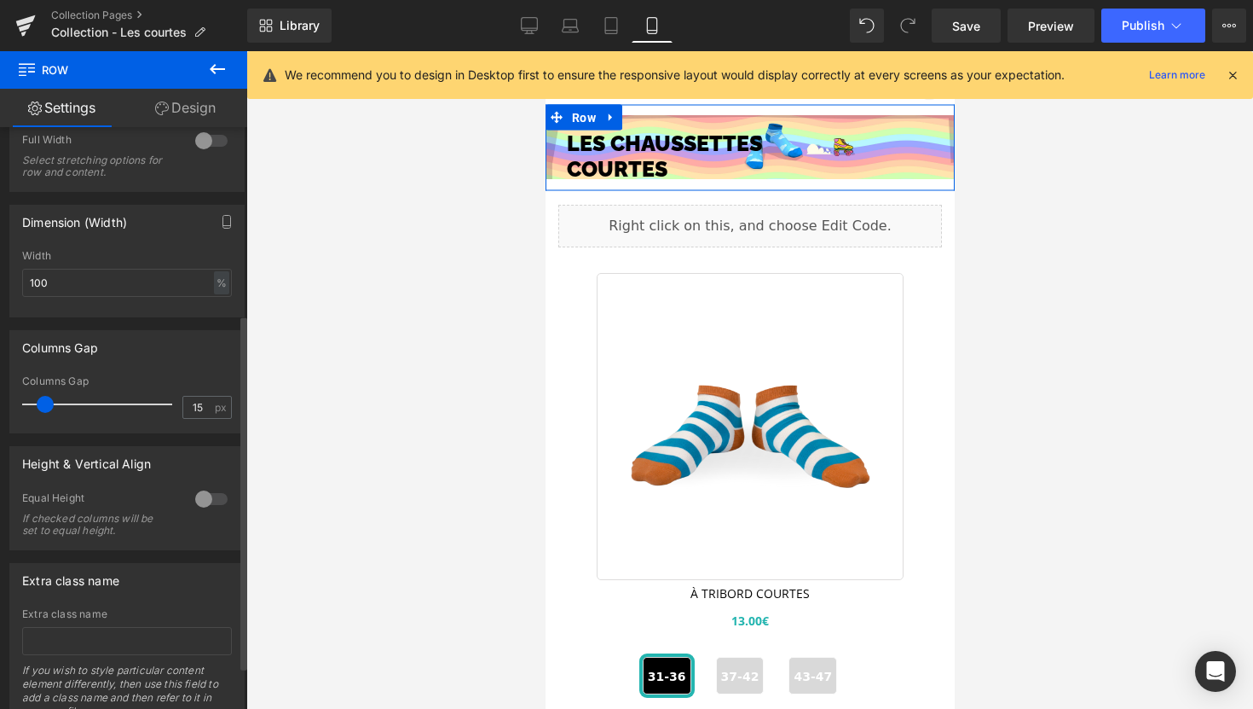
click at [205, 492] on div at bounding box center [211, 498] width 41 height 27
click at [215, 500] on div at bounding box center [211, 498] width 41 height 27
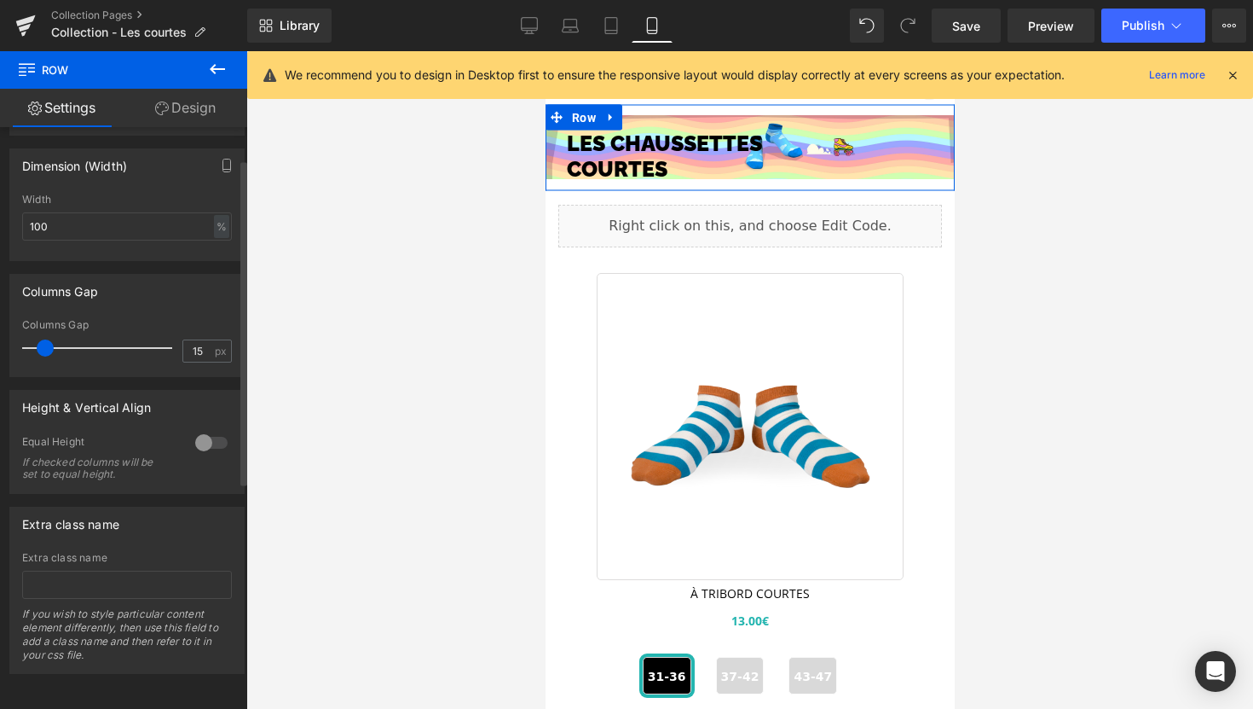
scroll to position [0, 0]
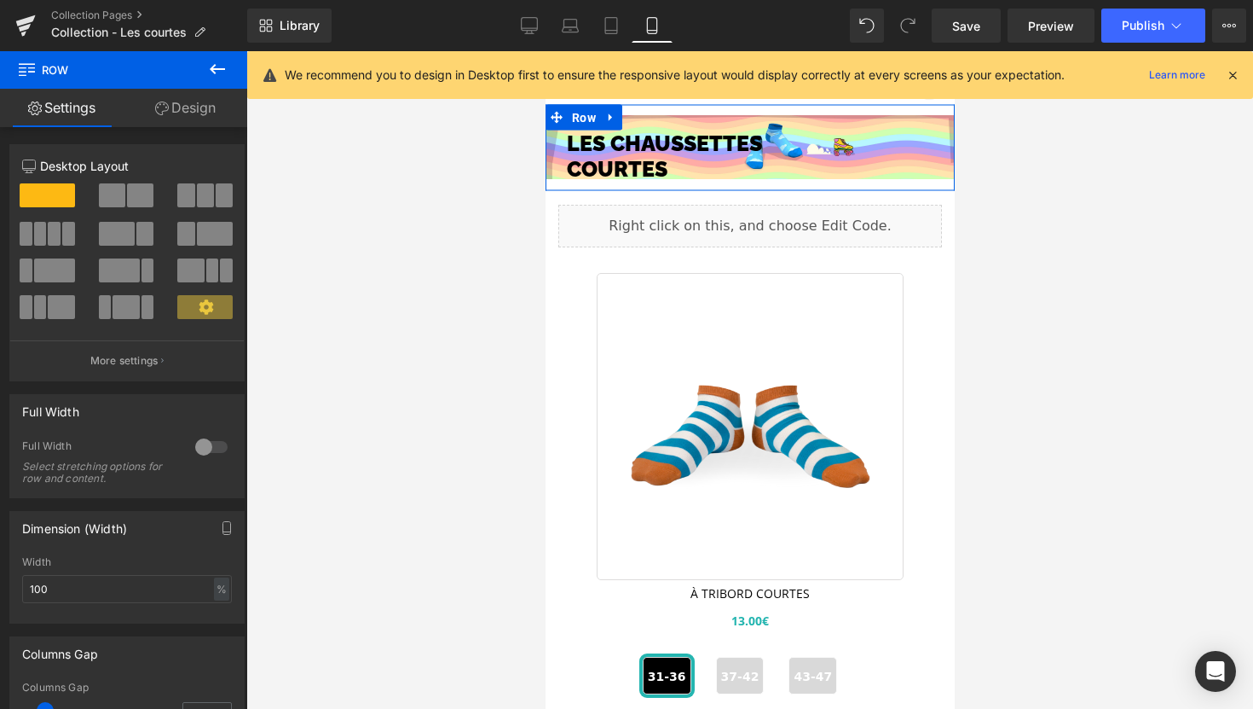
click at [159, 112] on icon at bounding box center [162, 108] width 14 height 14
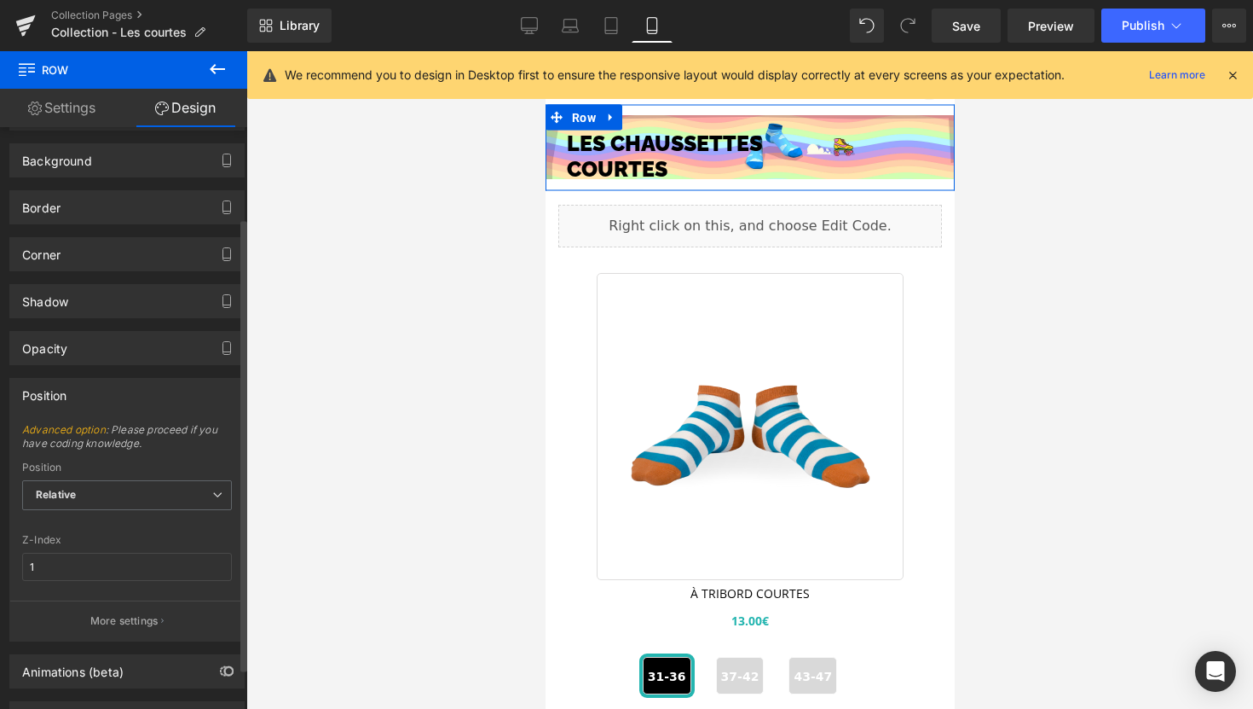
scroll to position [169, 0]
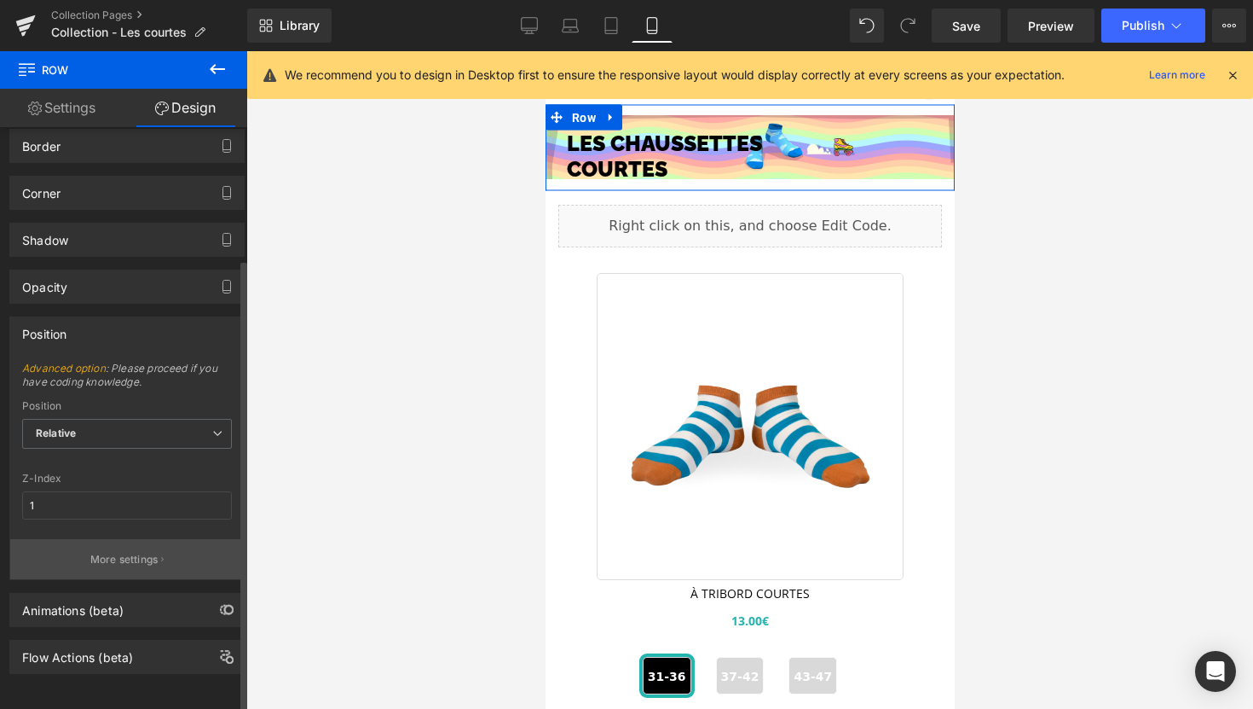
click at [148, 553] on button "More settings" at bounding box center [127, 559] width 234 height 40
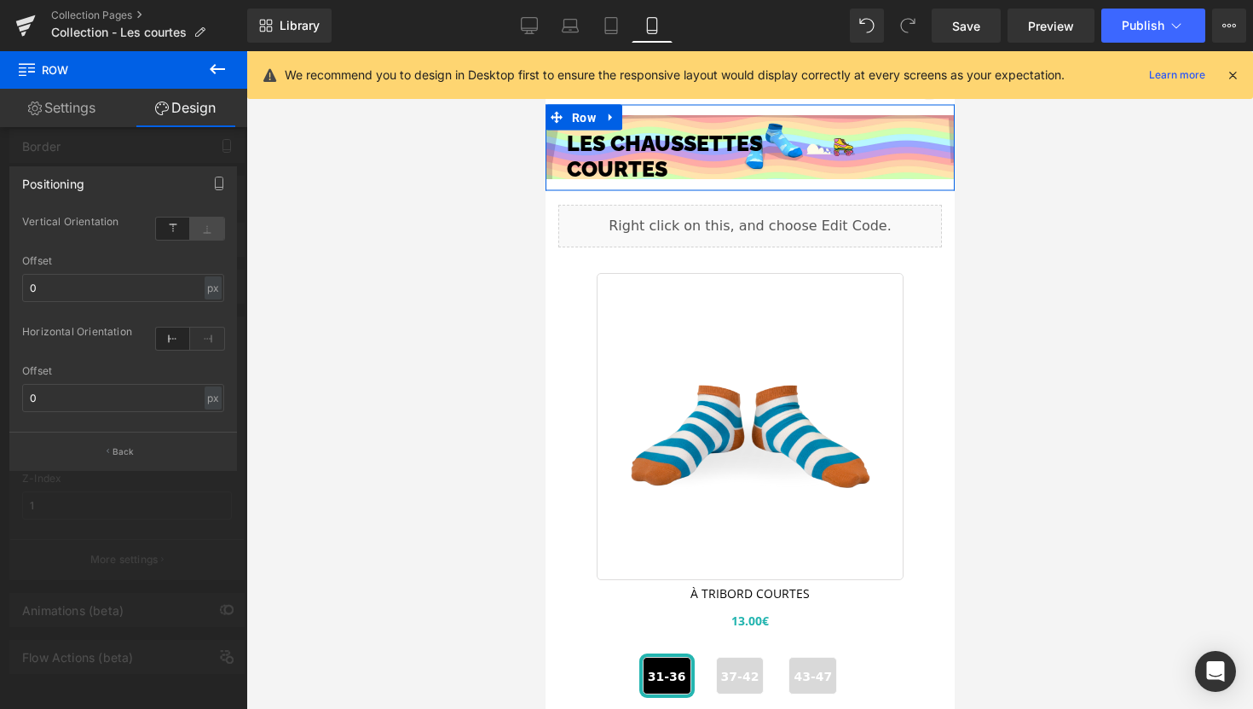
click at [205, 228] on icon at bounding box center [207, 228] width 34 height 22
click at [174, 224] on icon at bounding box center [173, 228] width 34 height 22
click at [154, 304] on div "Offset 0 px % px" at bounding box center [123, 288] width 202 height 67
click at [152, 286] on input "0" at bounding box center [123, 288] width 202 height 28
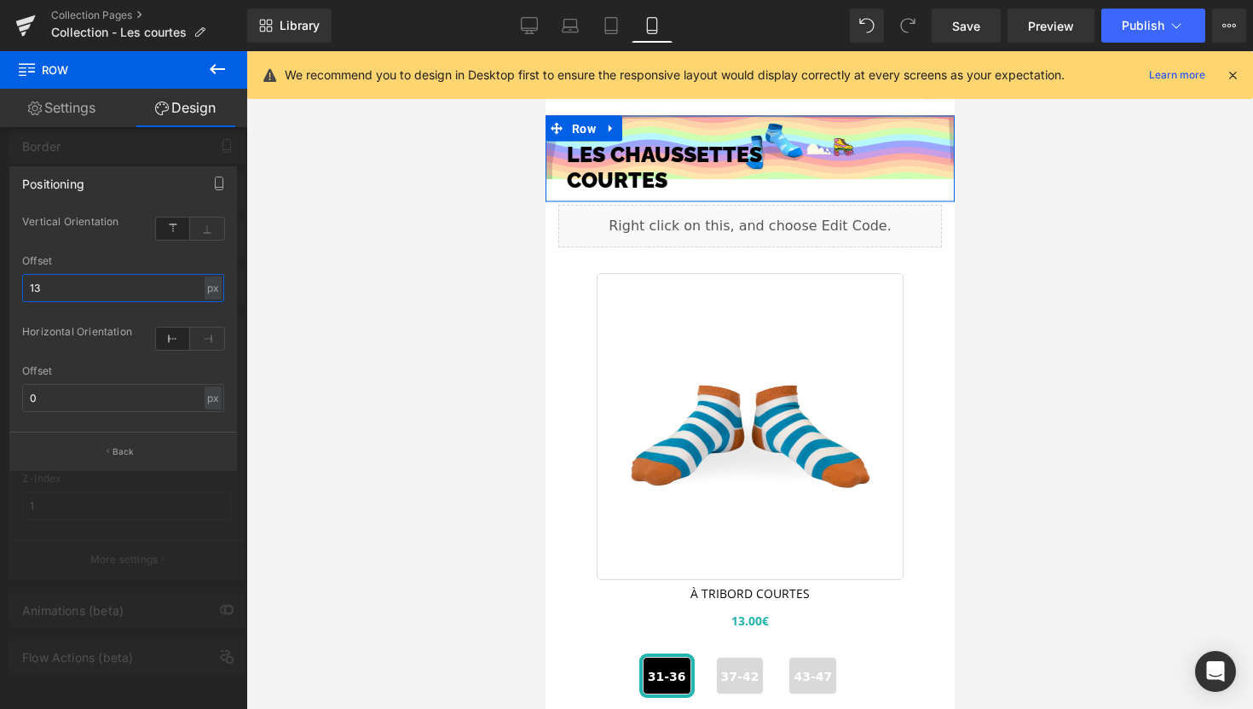
type input "12"
click at [80, 396] on input "0" at bounding box center [123, 398] width 202 height 28
type input "0"
click at [201, 226] on icon at bounding box center [207, 228] width 34 height 22
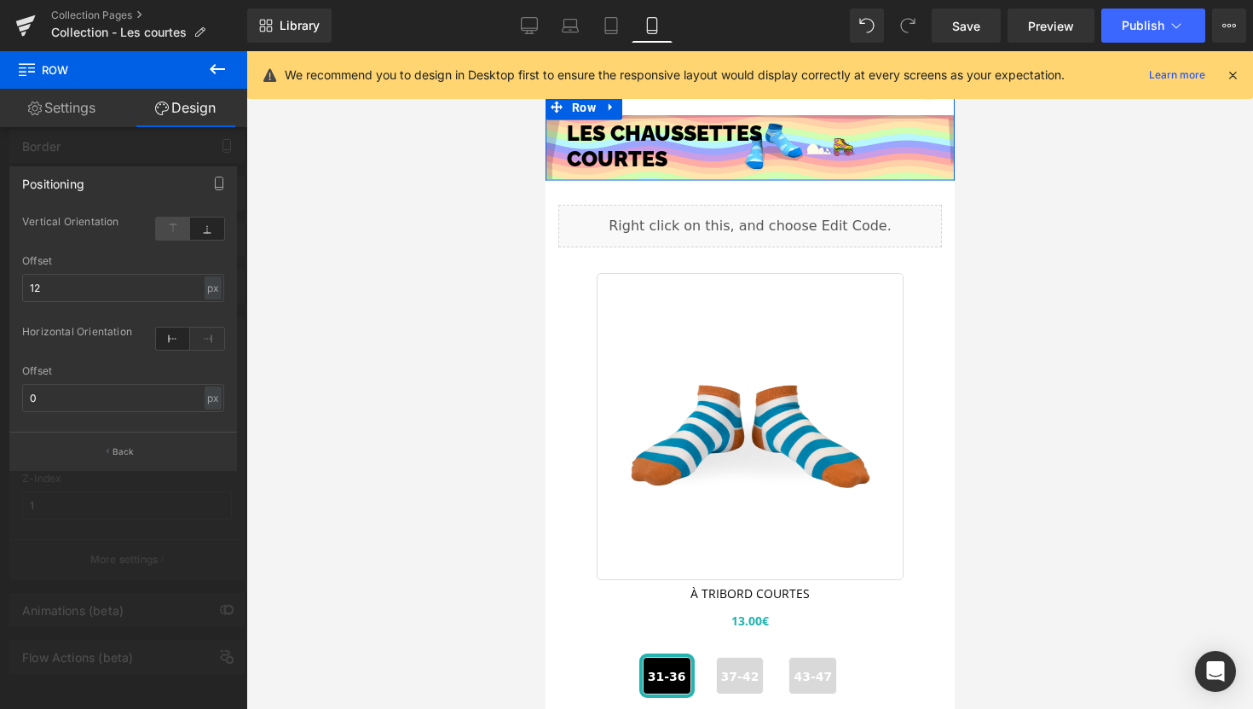
click at [171, 227] on icon at bounding box center [173, 228] width 34 height 22
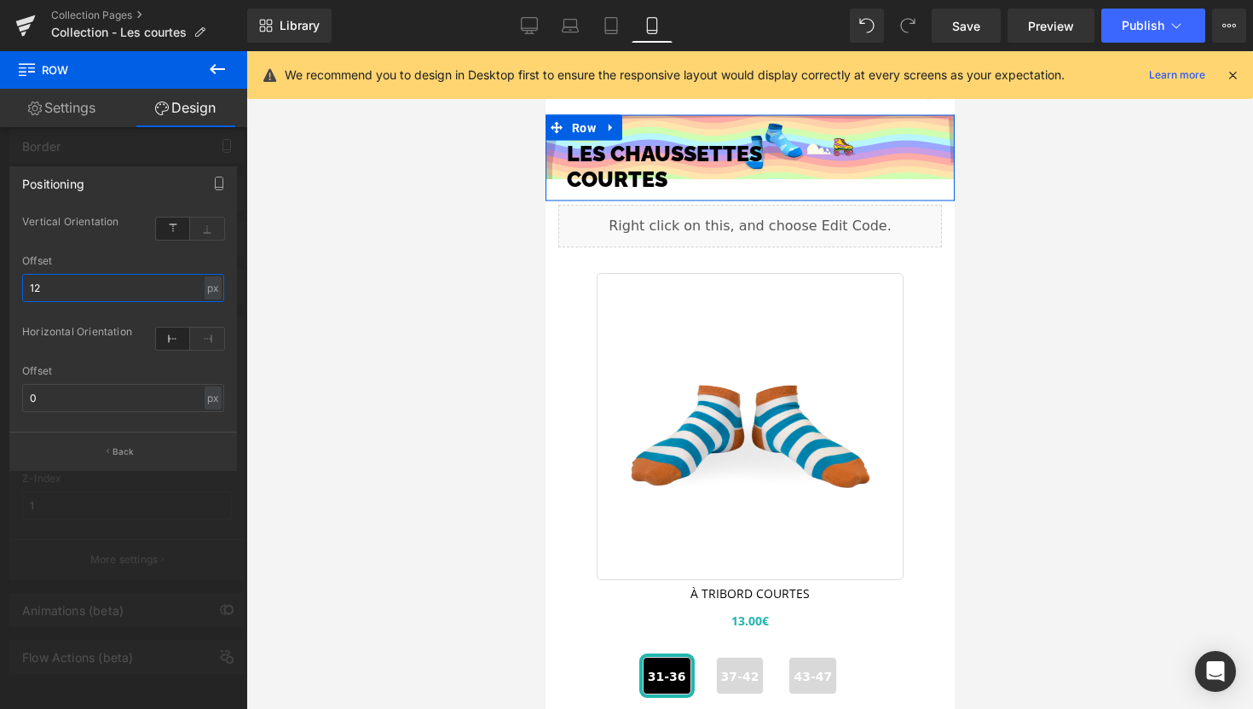
click at [141, 283] on input "12" at bounding box center [123, 288] width 202 height 28
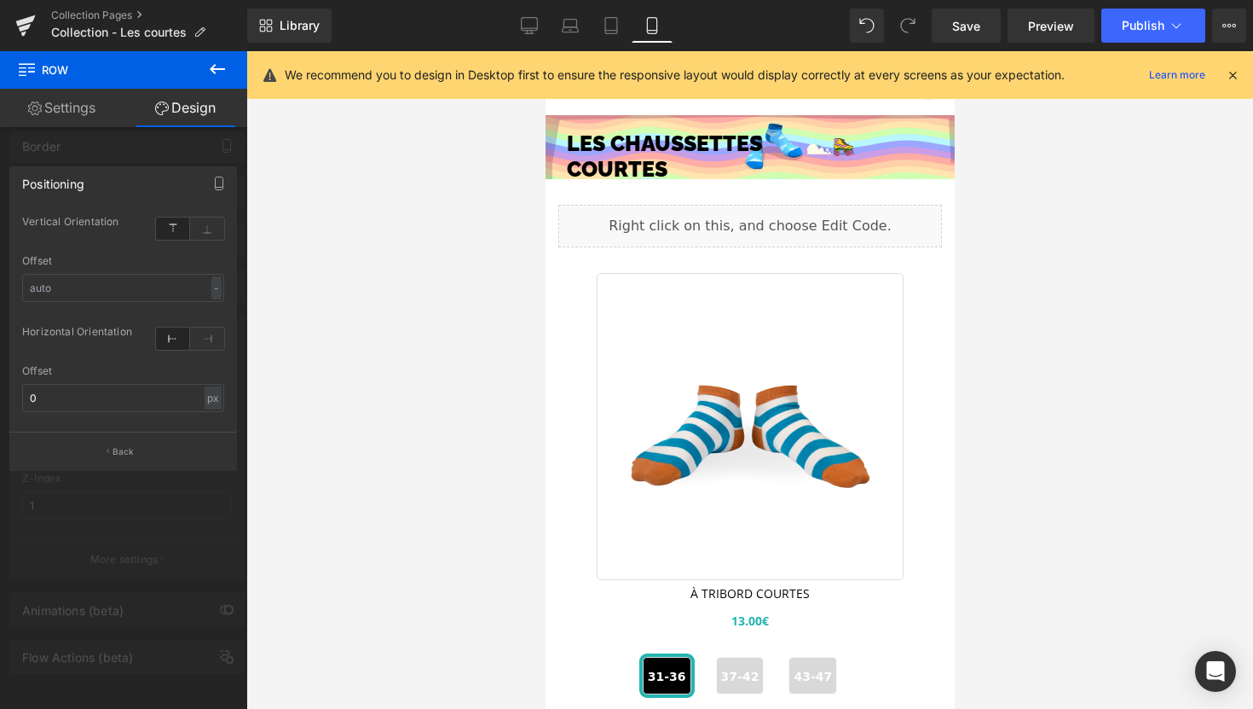
click at [366, 231] on div at bounding box center [749, 379] width 1007 height 657
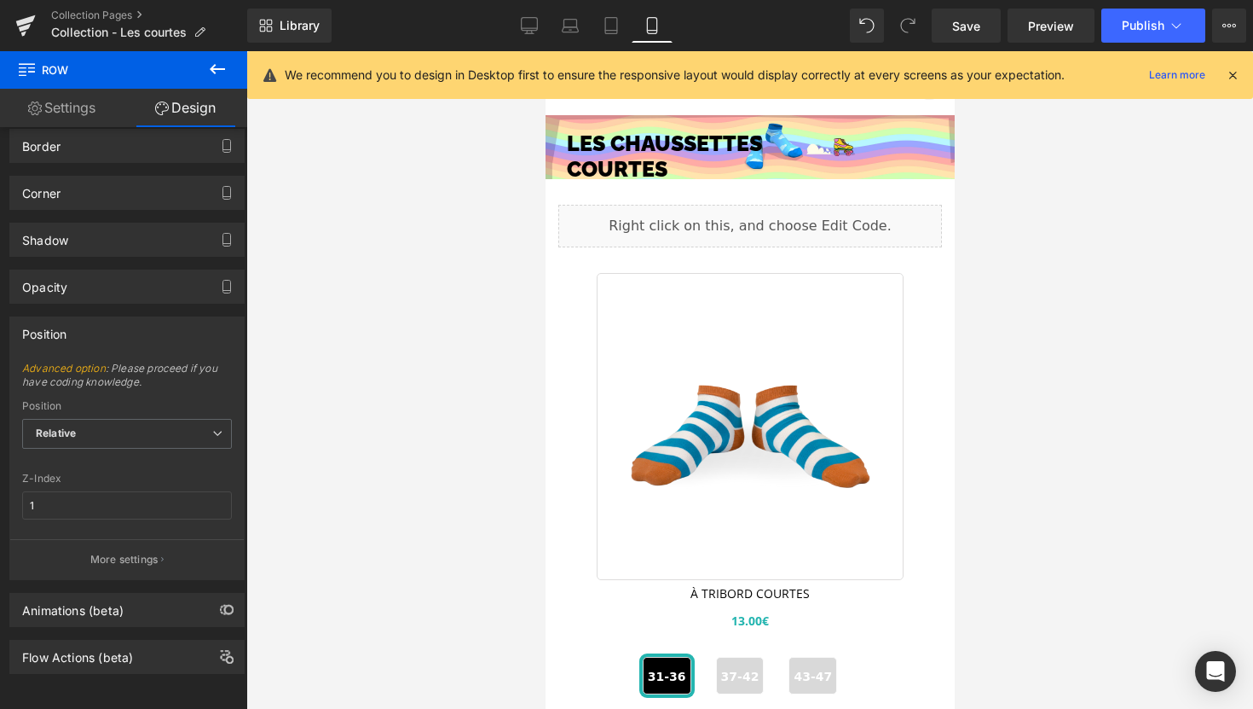
click at [932, 141] on div "LES CHAUSSETTES COURTES Heading Pour être bien dans vos baskets, portez des pet…" at bounding box center [749, 147] width 409 height 86
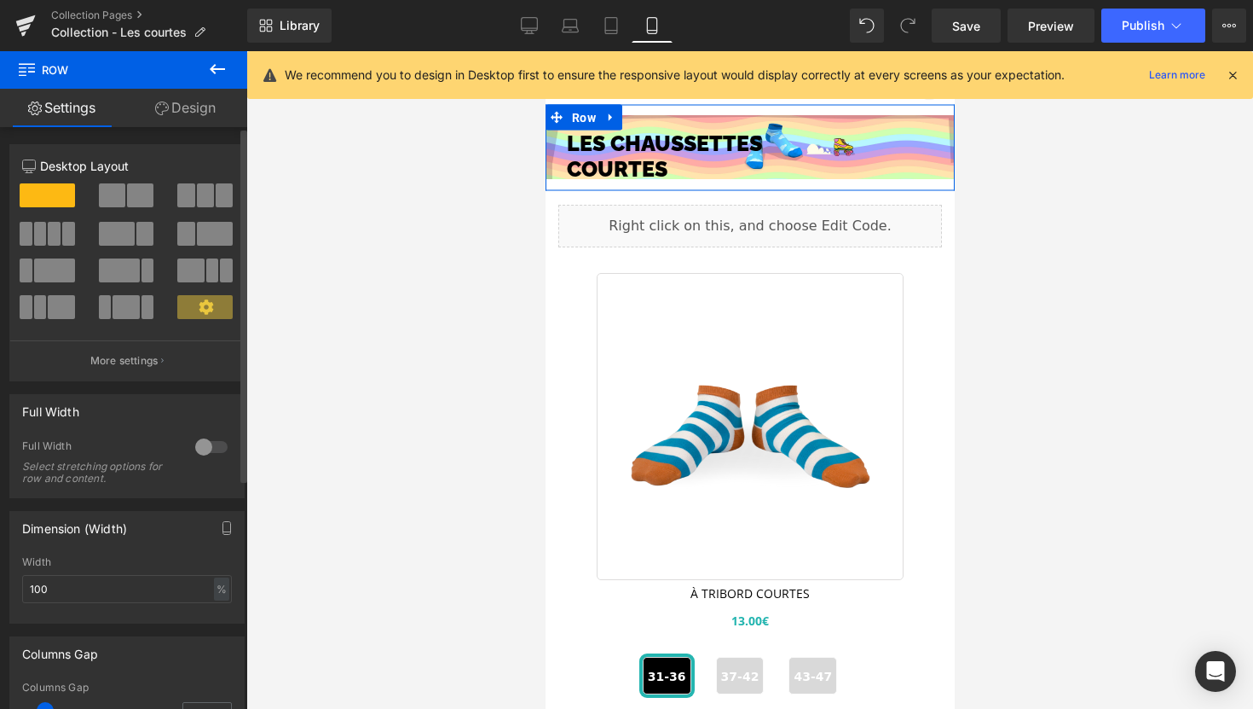
click at [211, 310] on span at bounding box center [204, 307] width 55 height 24
click at [197, 345] on button "More settings" at bounding box center [127, 360] width 234 height 40
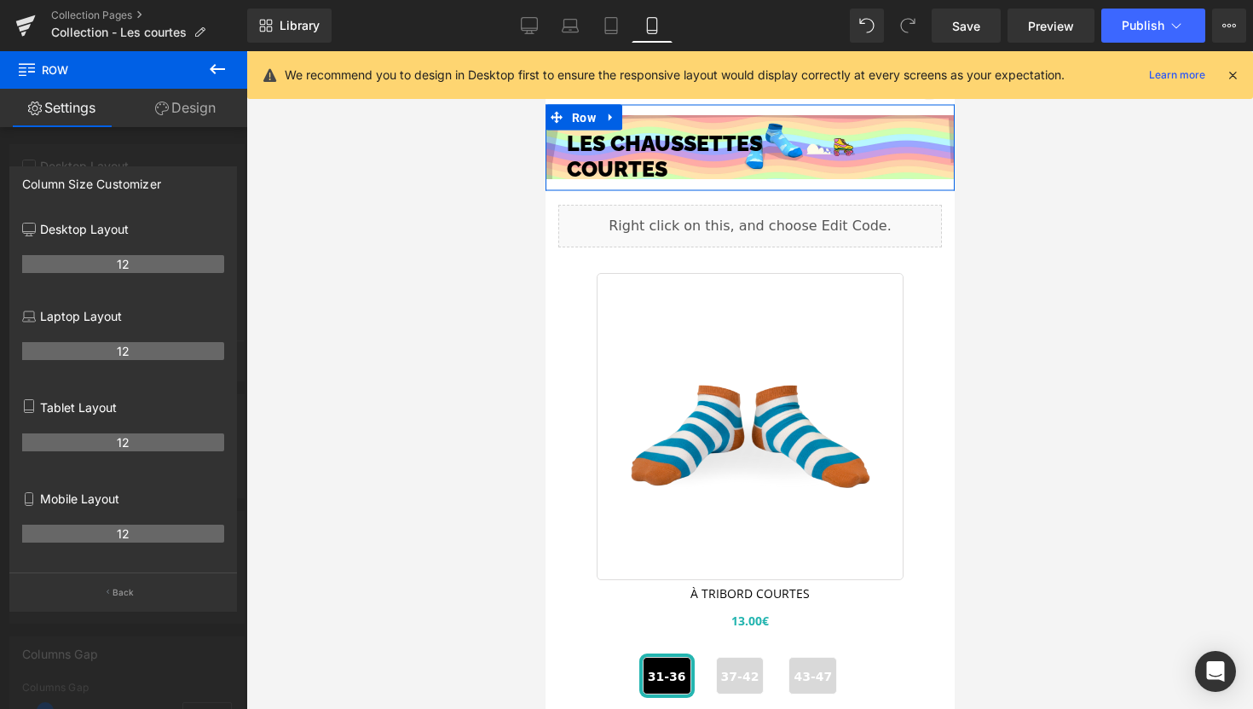
click at [44, 129] on div at bounding box center [123, 384] width 247 height 666
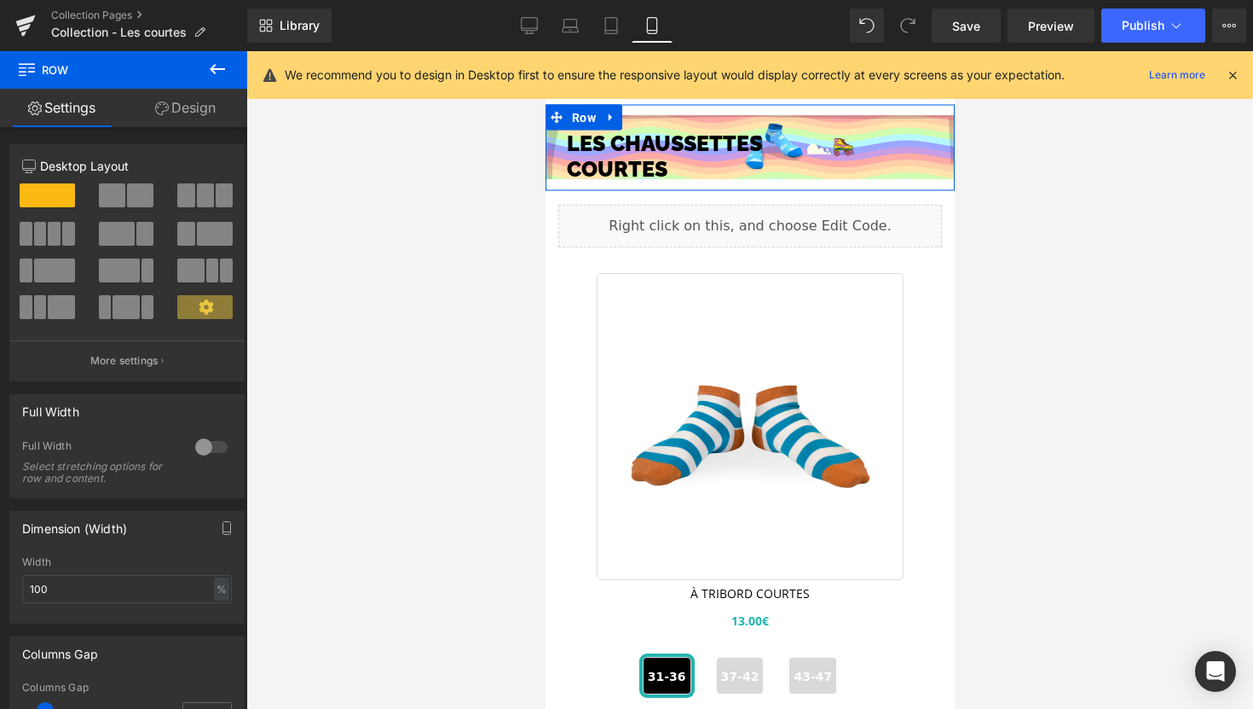
click at [176, 117] on link "Design" at bounding box center [186, 108] width 124 height 38
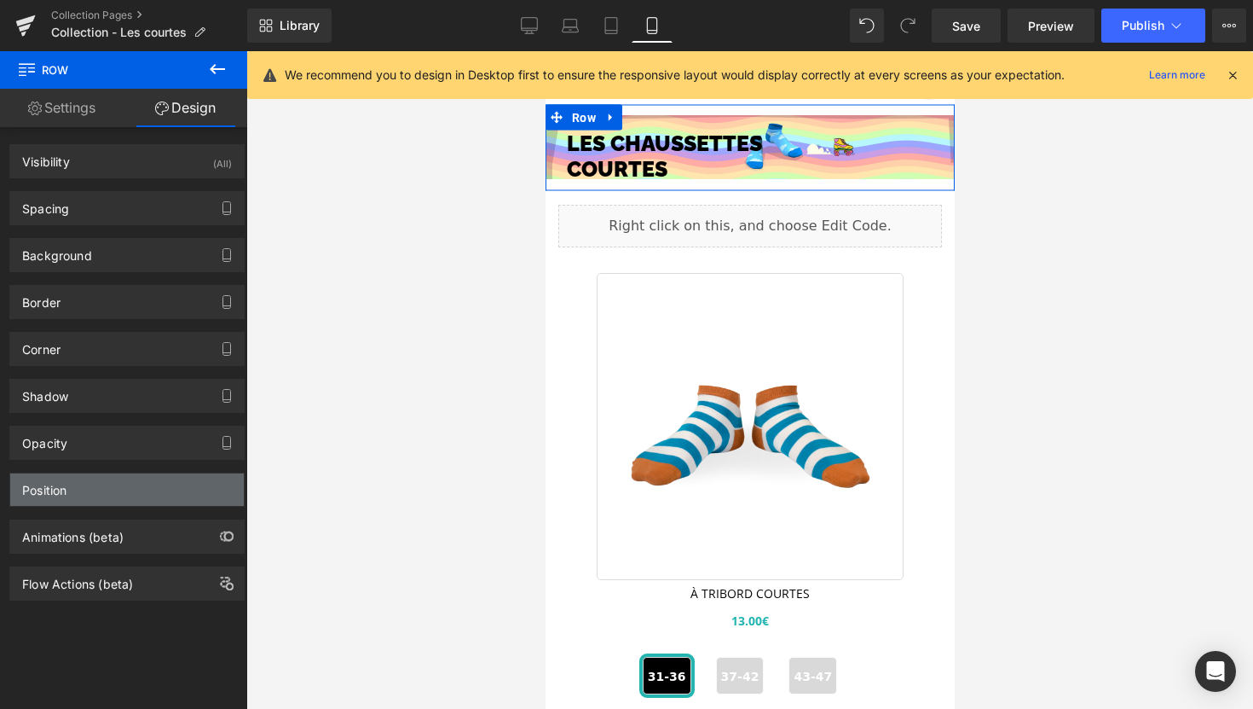
click at [111, 494] on div "Position" at bounding box center [127, 489] width 234 height 32
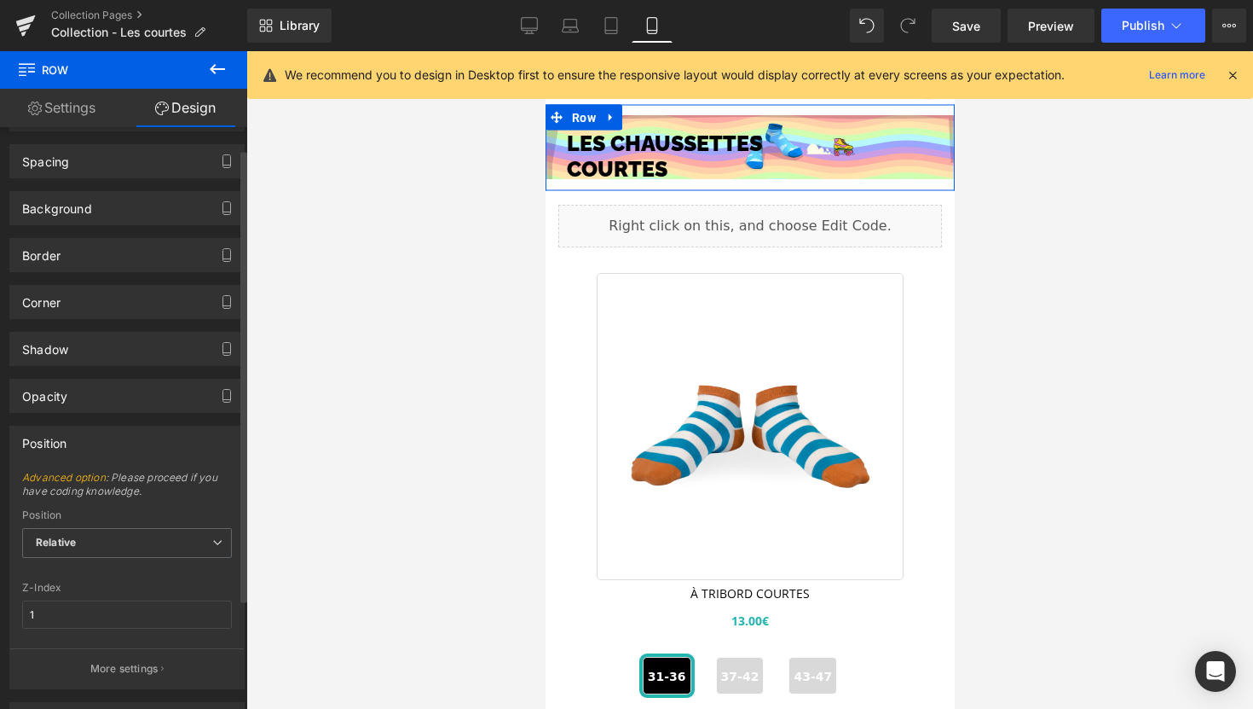
scroll to position [0, 0]
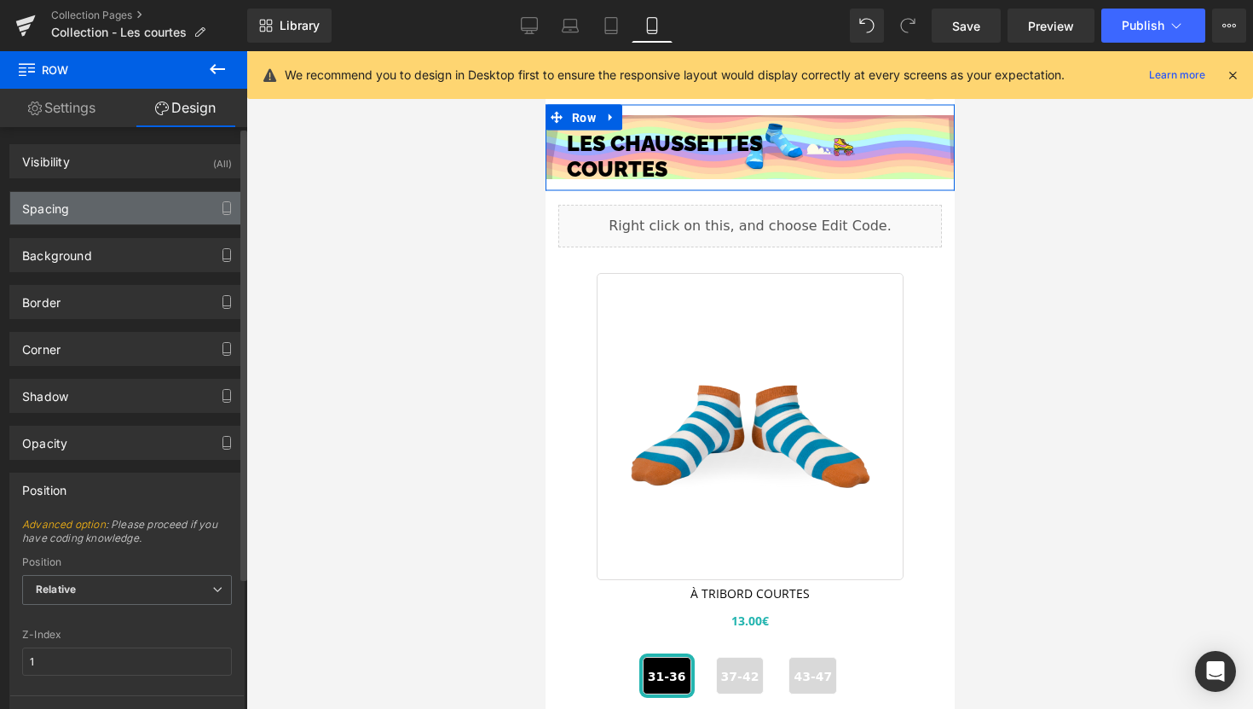
click at [102, 207] on div "Spacing" at bounding box center [127, 208] width 234 height 32
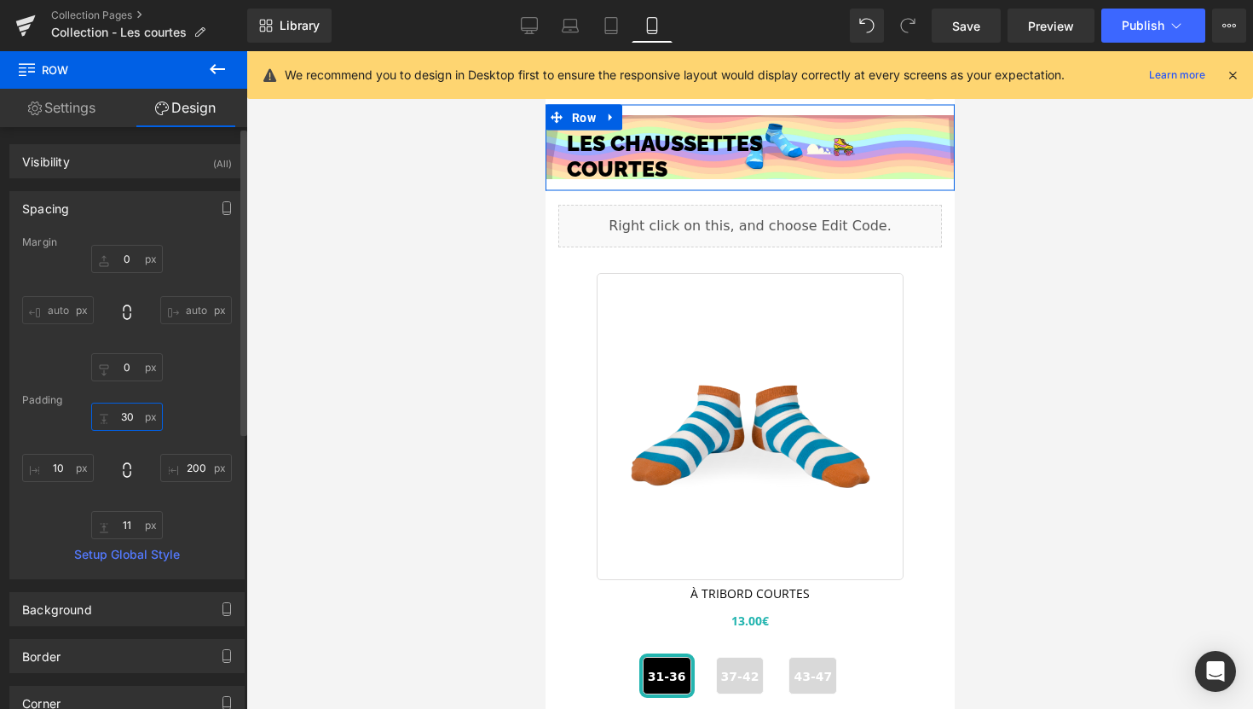
click at [130, 413] on input "30" at bounding box center [127, 416] width 72 height 28
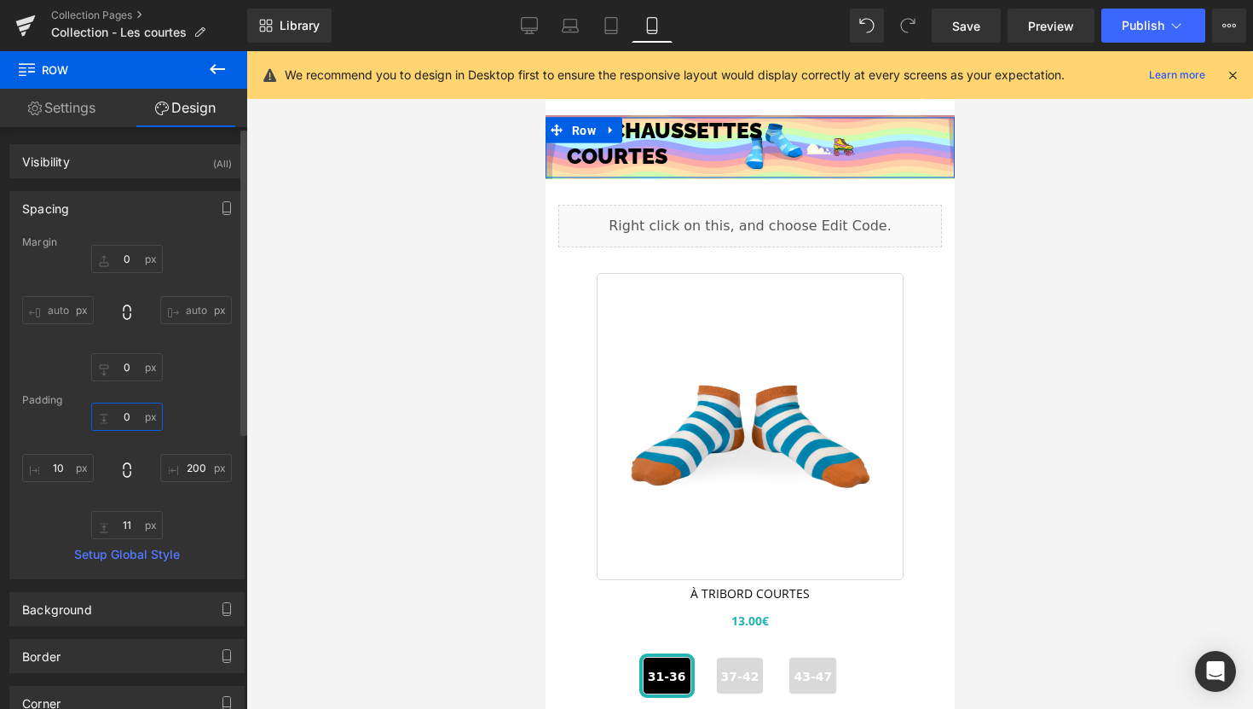
type input "0"
click at [121, 508] on div "0 0 200px 200 11px 11 10px 10" at bounding box center [127, 470] width 210 height 136
click at [123, 520] on input "11" at bounding box center [127, 525] width 72 height 28
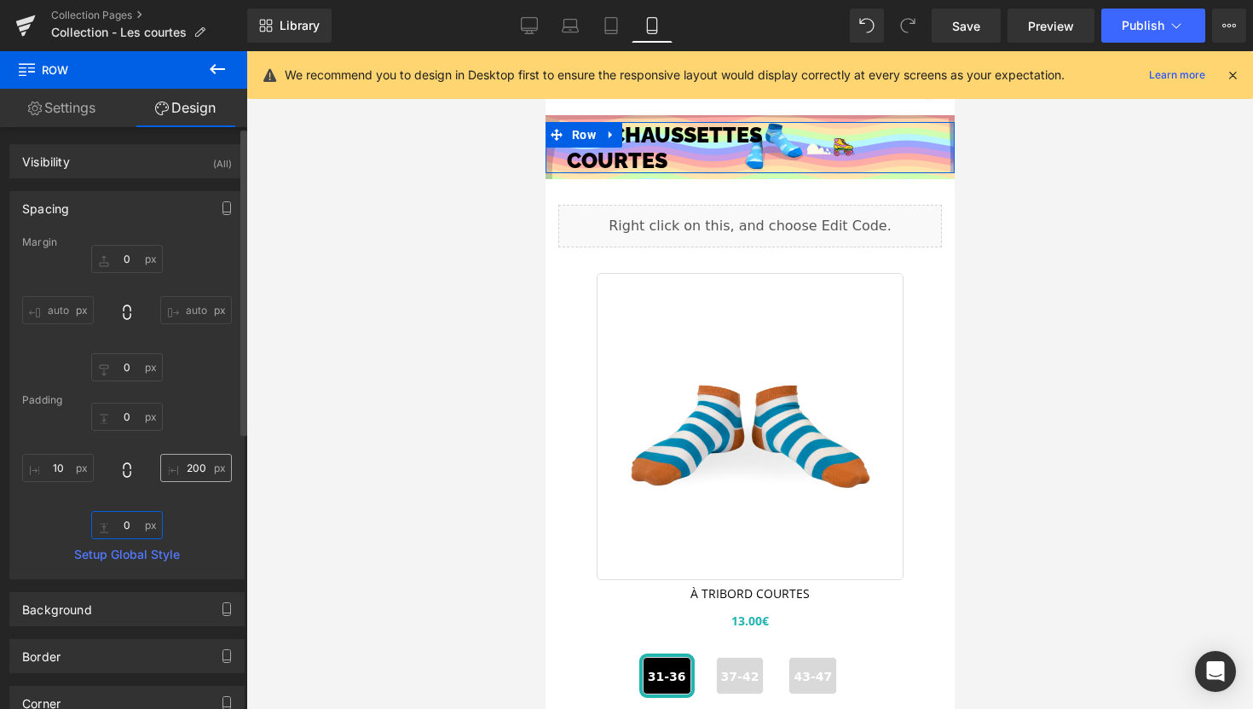
type input "0"
click at [194, 472] on input "200" at bounding box center [196, 468] width 72 height 28
click at [188, 461] on input "100" at bounding box center [196, 468] width 72 height 28
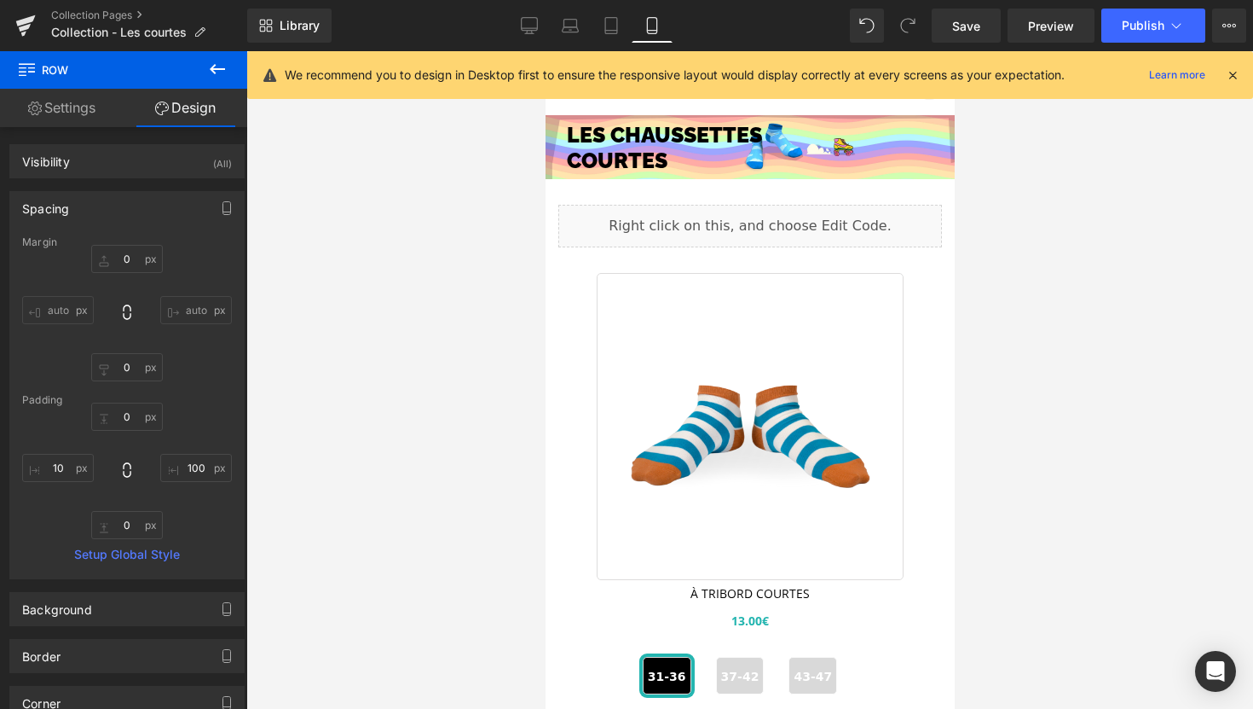
click at [362, 281] on div at bounding box center [749, 379] width 1007 height 657
click at [1148, 19] on span "Publish" at bounding box center [1143, 26] width 43 height 14
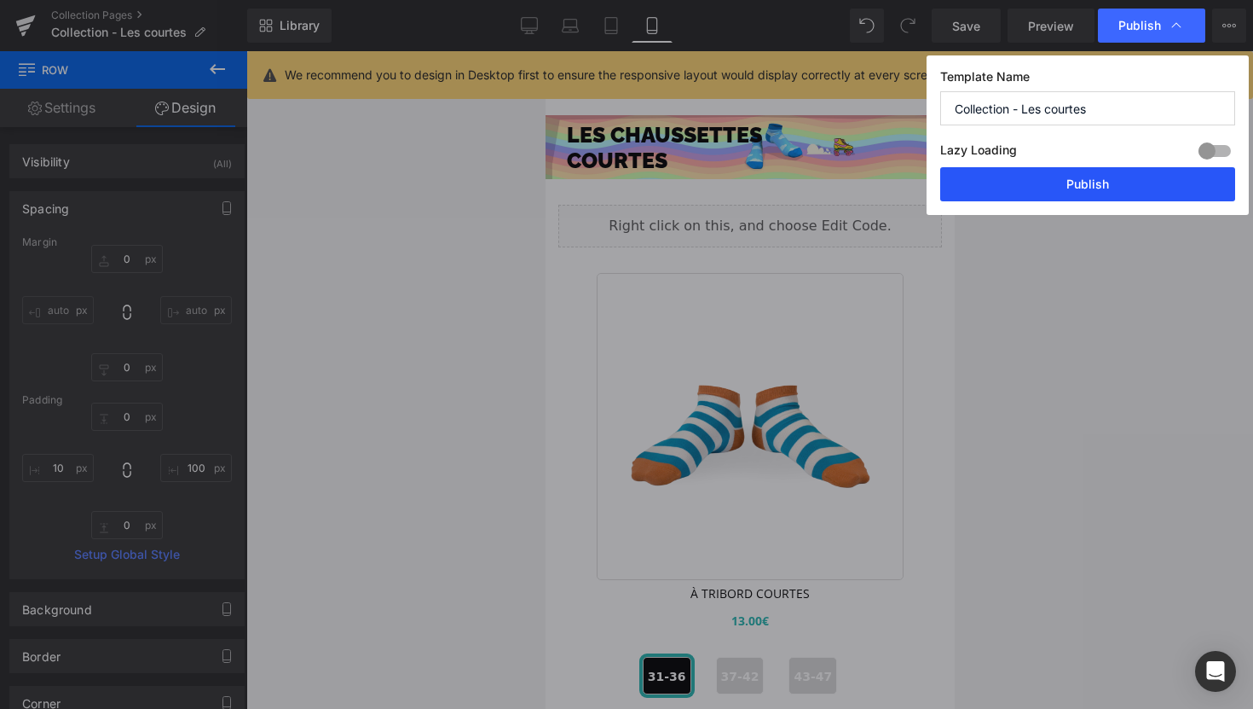
click at [1088, 189] on button "Publish" at bounding box center [1087, 184] width 295 height 34
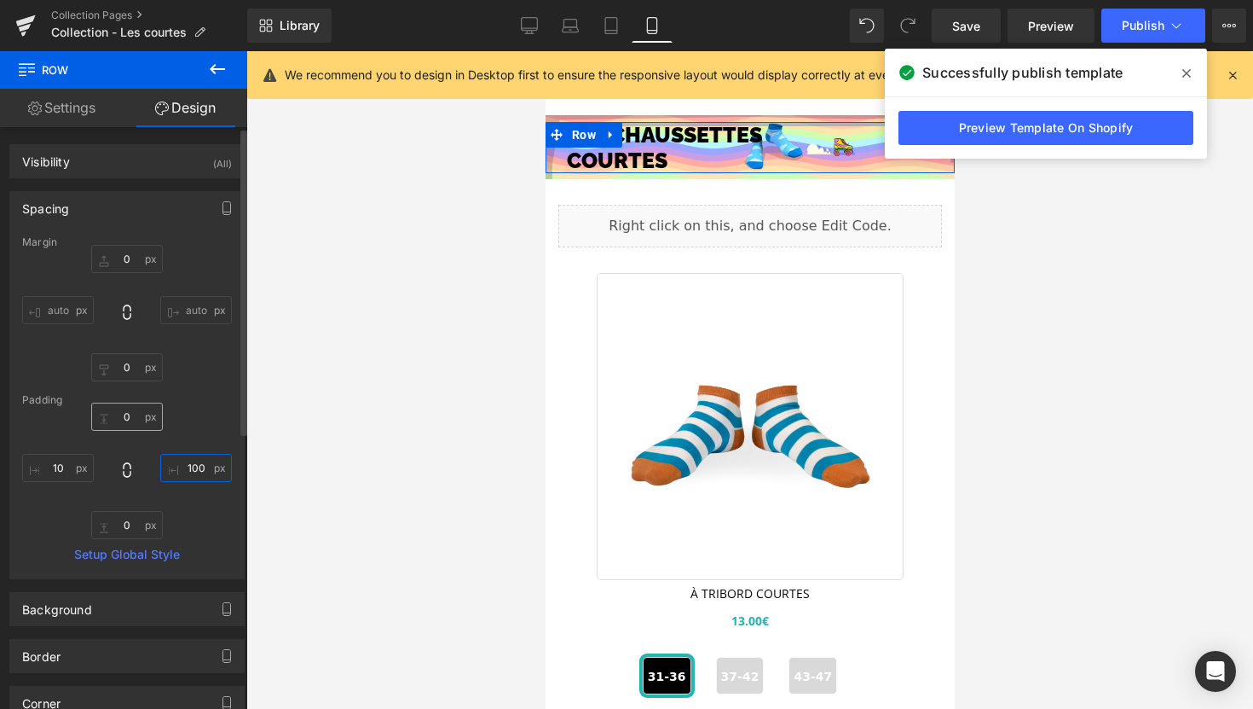
type input "10"
type input "0"
type input "200"
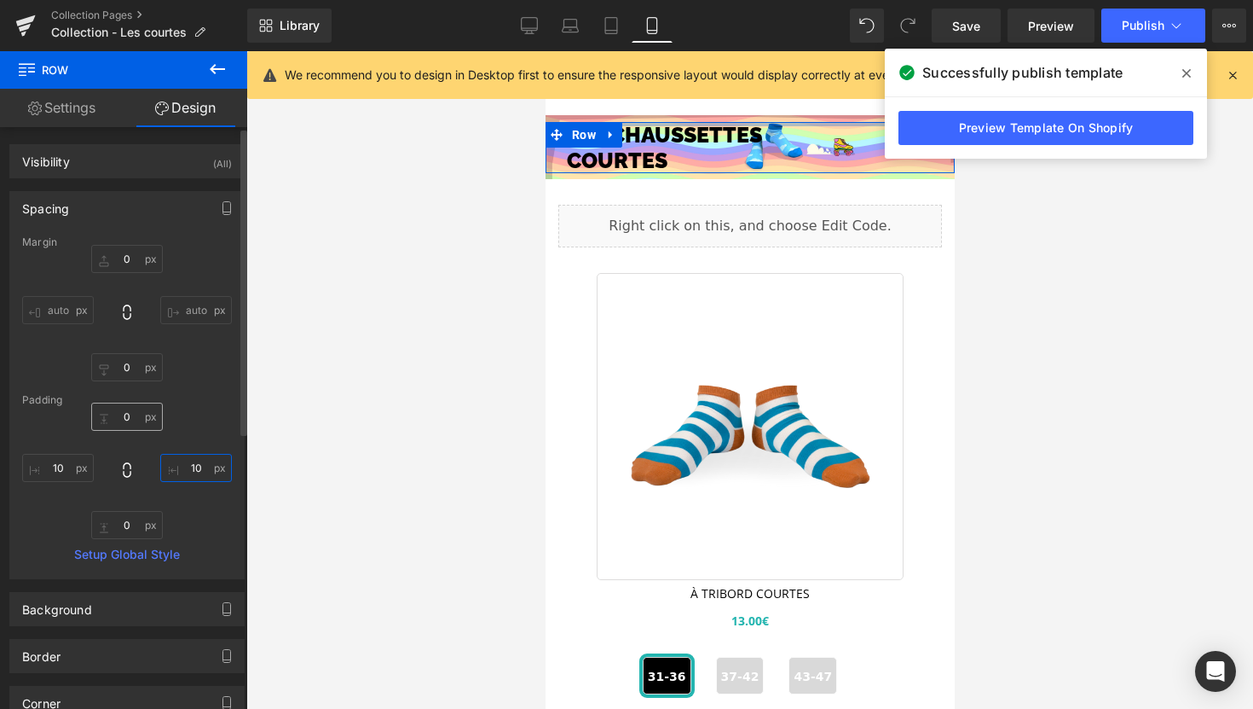
type input "0"
type input "10"
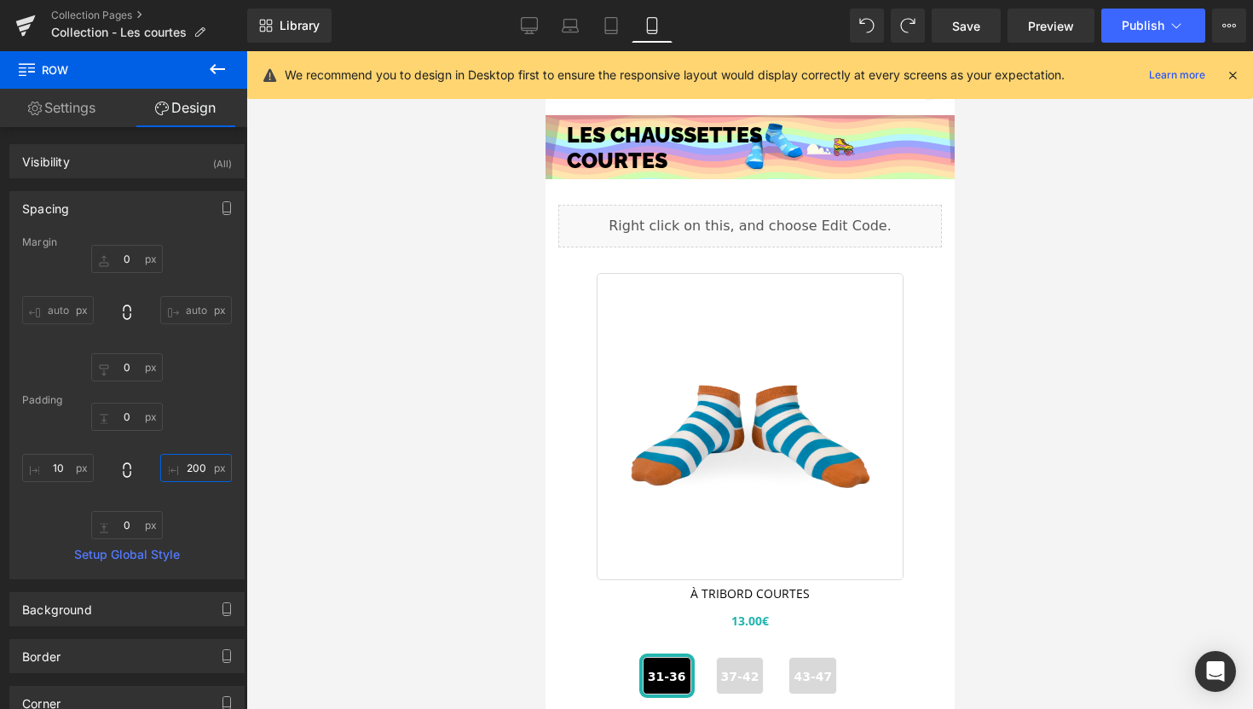
type input "200"
click at [338, 408] on div at bounding box center [749, 379] width 1007 height 657
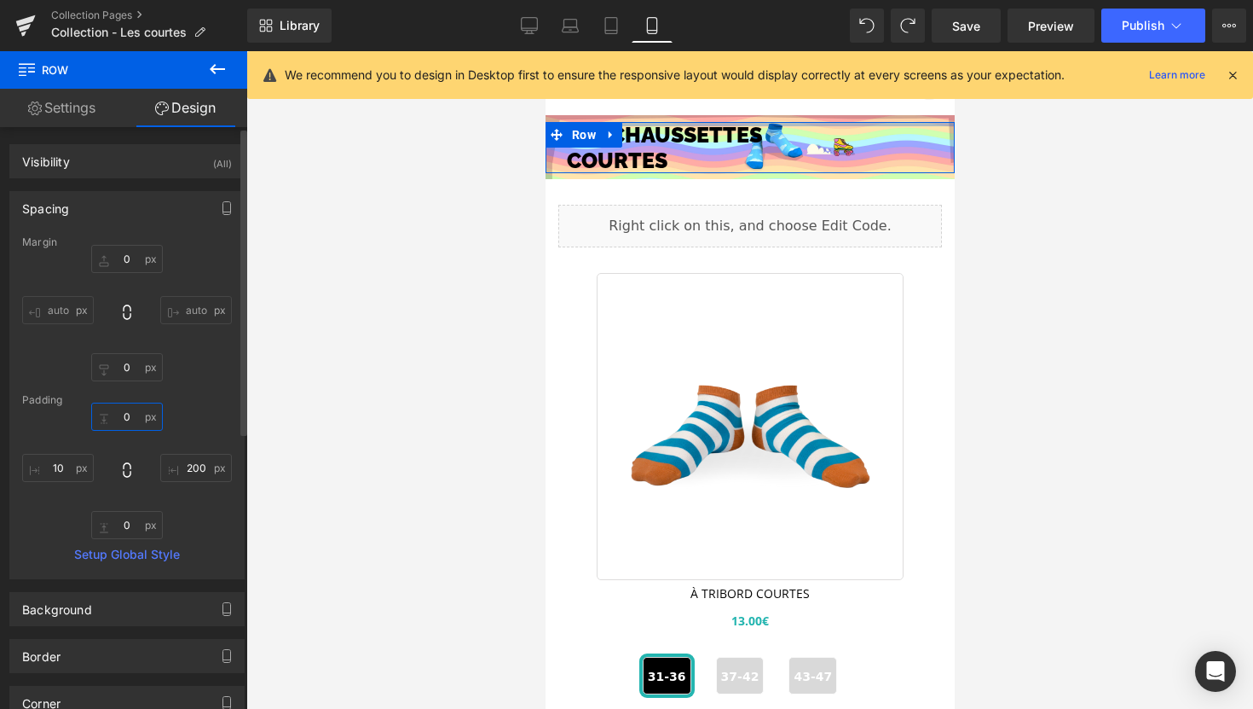
click at [125, 413] on input "0" at bounding box center [127, 416] width 72 height 28
click at [125, 412] on input "0" at bounding box center [127, 416] width 72 height 28
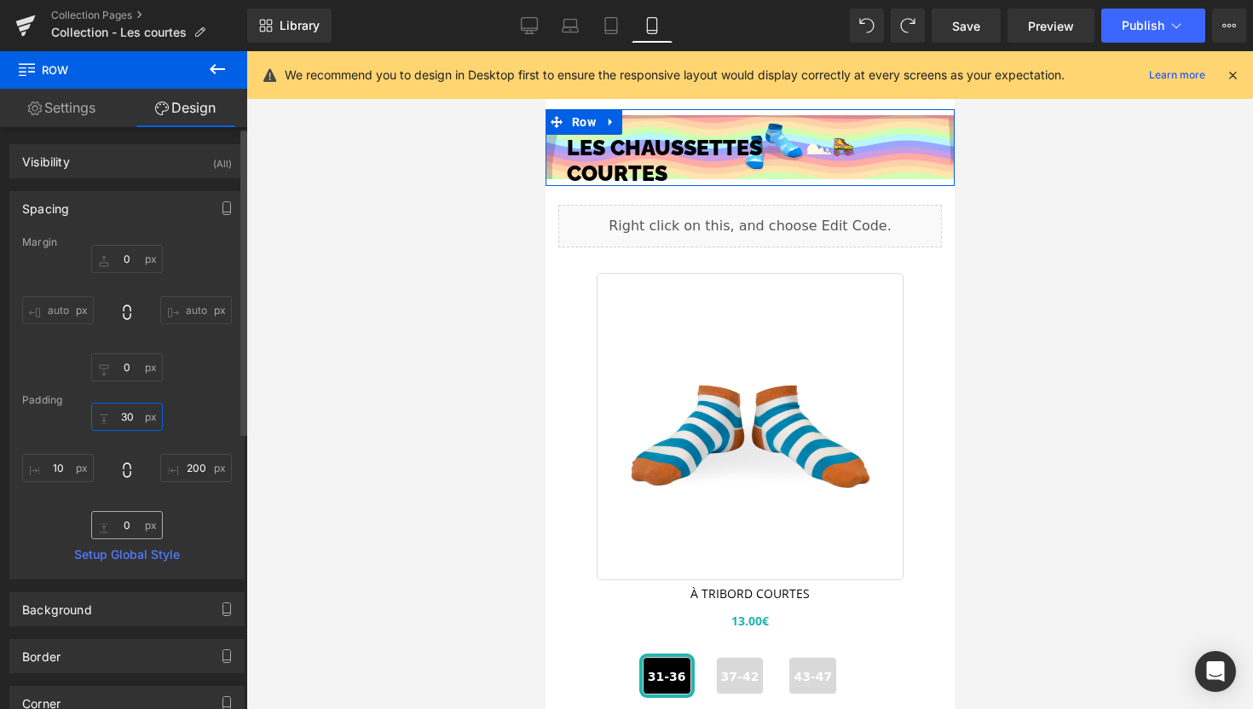
type input "30"
click at [132, 535] on input "0" at bounding box center [127, 525] width 72 height 28
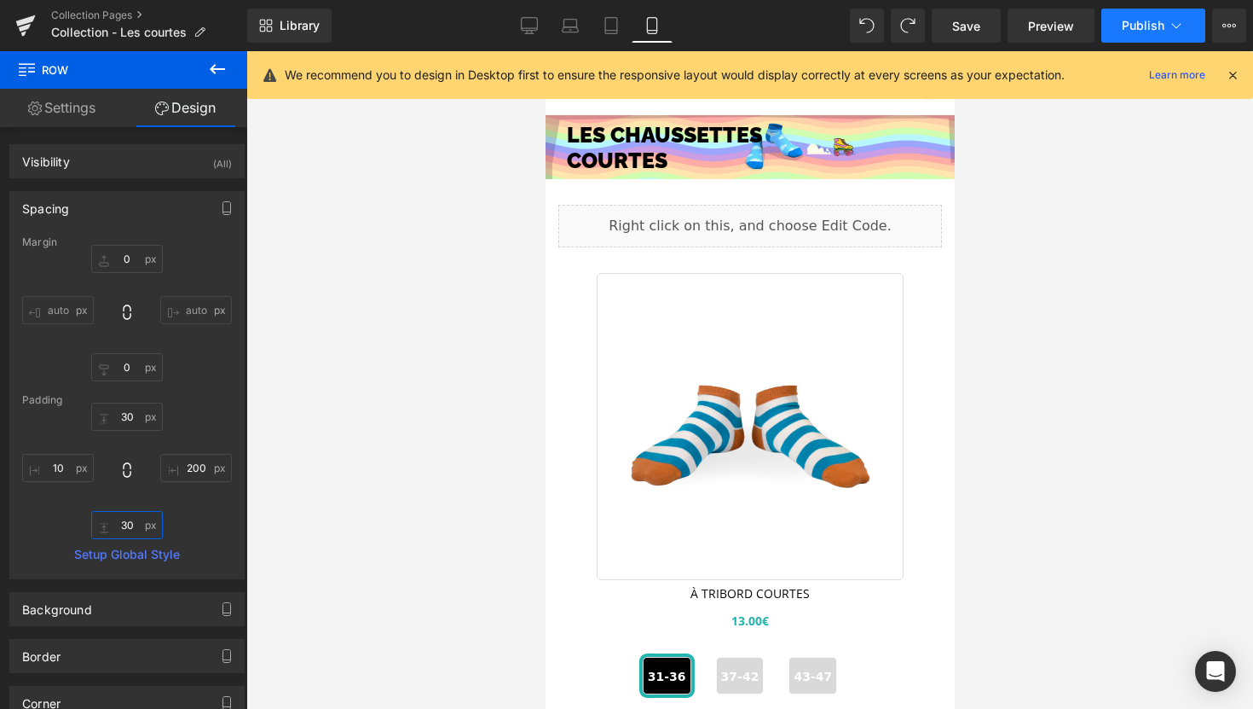
type input "30"
click at [1139, 10] on button "Publish" at bounding box center [1154, 26] width 104 height 34
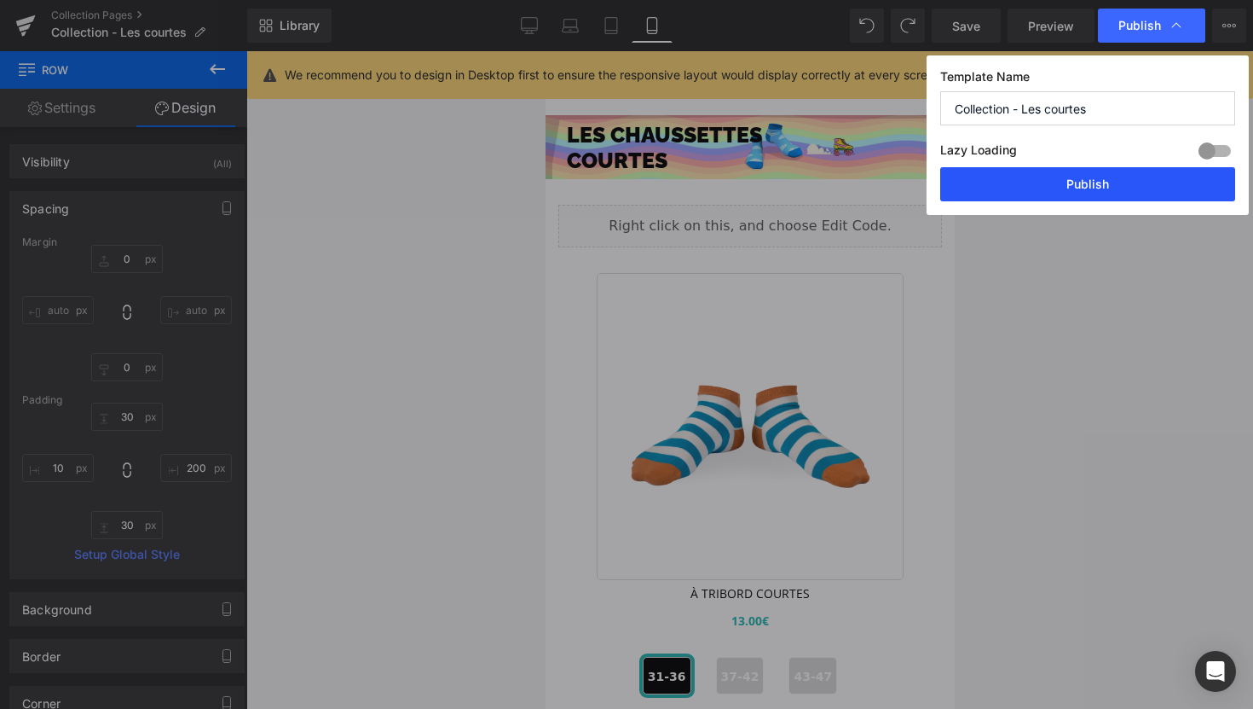
click at [1096, 181] on button "Publish" at bounding box center [1087, 184] width 295 height 34
